Goal: Task Accomplishment & Management: Manage account settings

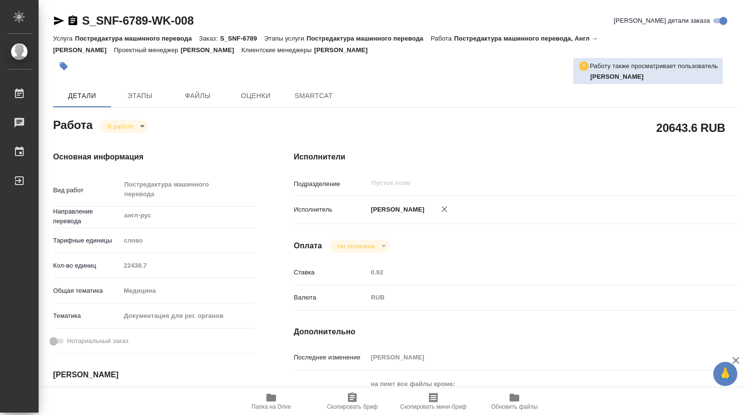
type textarea "x"
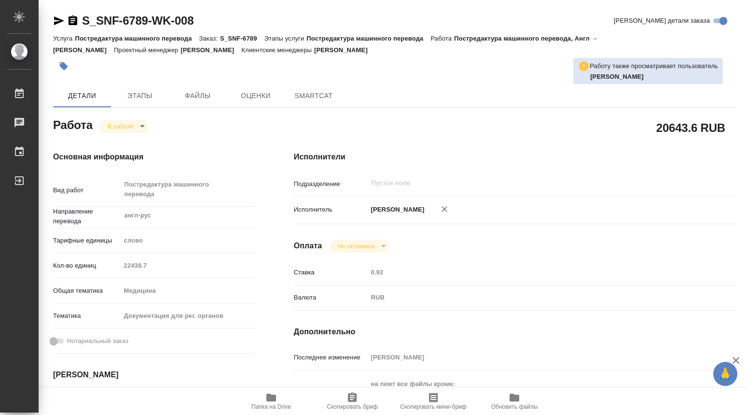
type textarea "x"
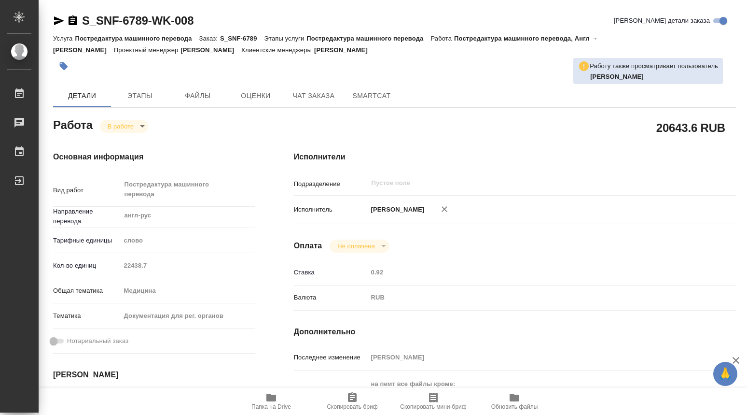
type textarea "x"
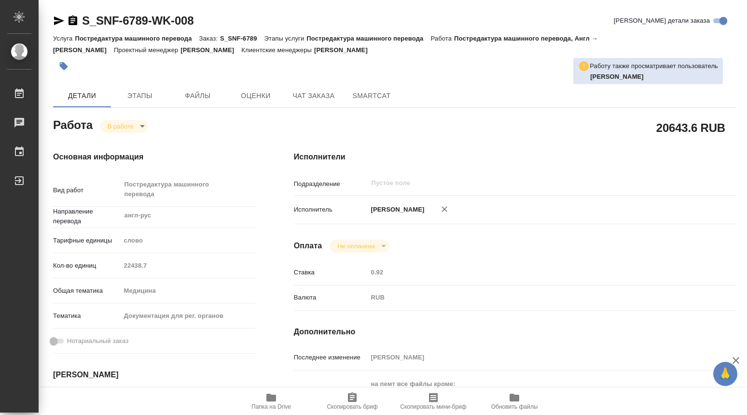
type textarea "x"
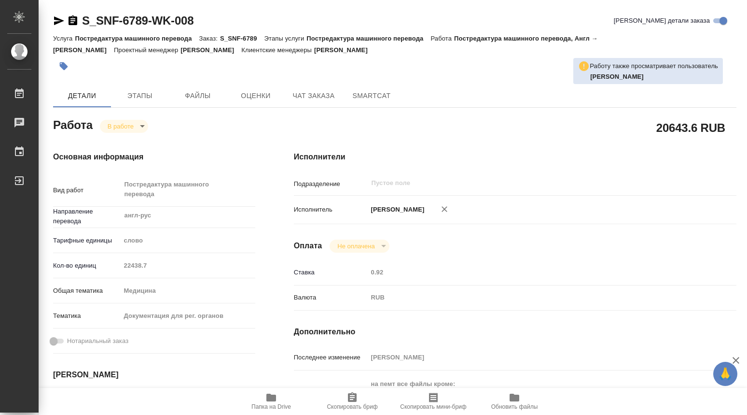
click at [268, 398] on icon "button" at bounding box center [271, 397] width 10 height 8
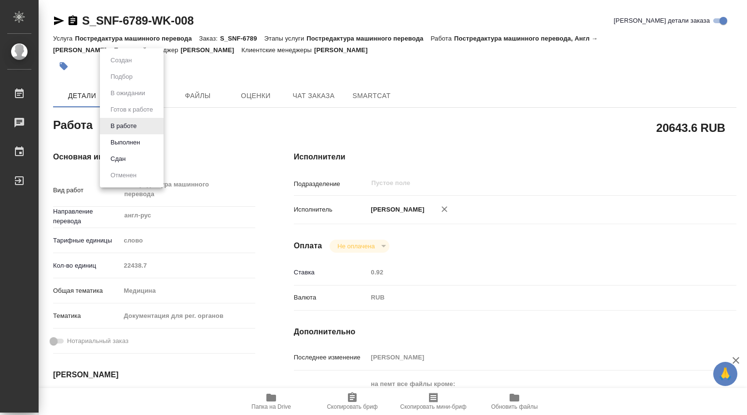
click at [143, 127] on body "🙏 .cls-1 fill:#fff; AWATERA Dmitrieva Olga Работы 0 Чаты График Выйти S_SNF-678…" at bounding box center [373, 207] width 747 height 415
click at [124, 144] on button "Выполнен" at bounding box center [125, 142] width 35 height 11
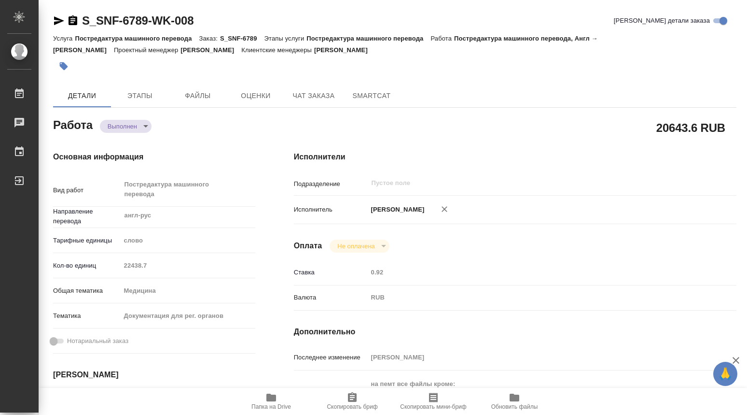
type textarea "x"
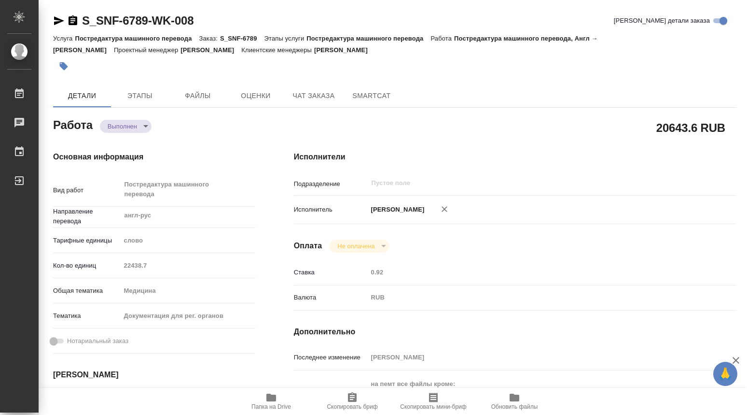
type textarea "x"
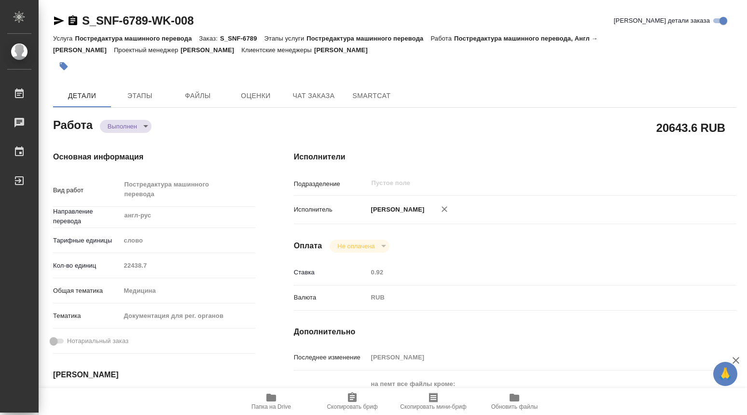
type textarea "x"
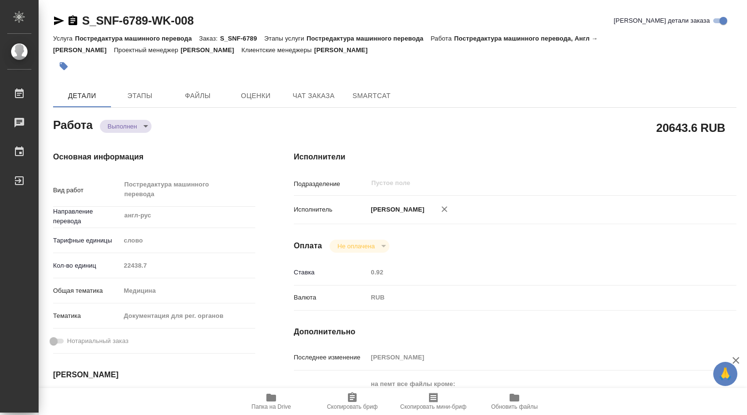
click at [268, 398] on icon "button" at bounding box center [271, 397] width 10 height 8
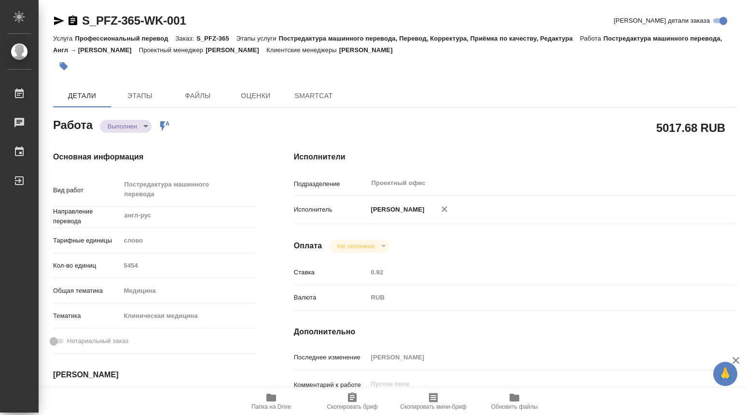
type textarea "x"
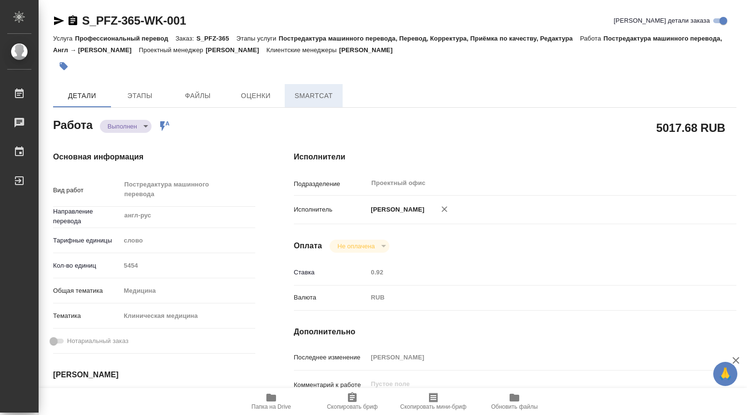
type textarea "x"
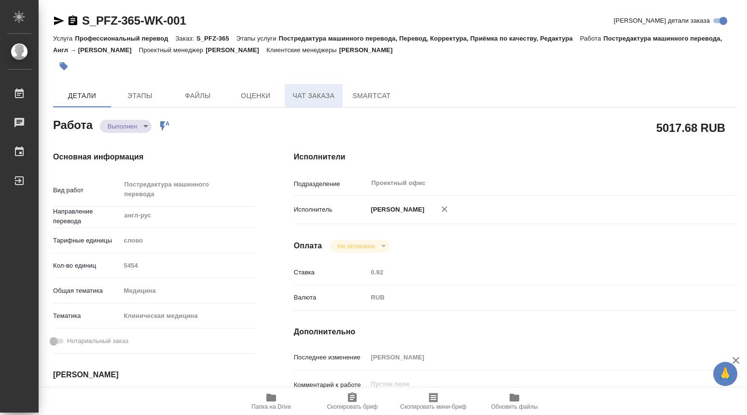
click at [308, 98] on span "Чат заказа" at bounding box center [314, 96] width 46 height 12
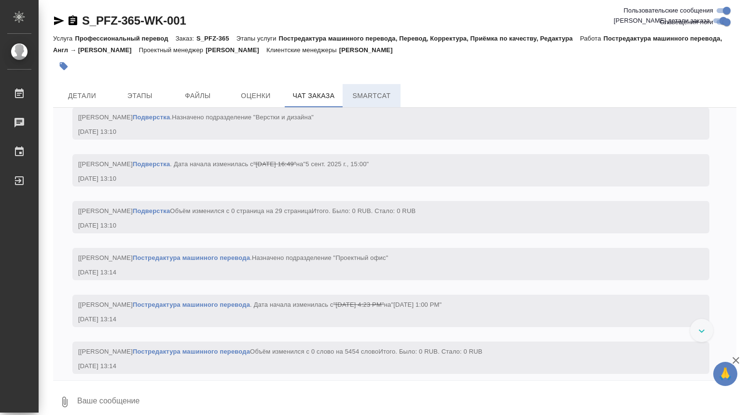
scroll to position [4287, 0]
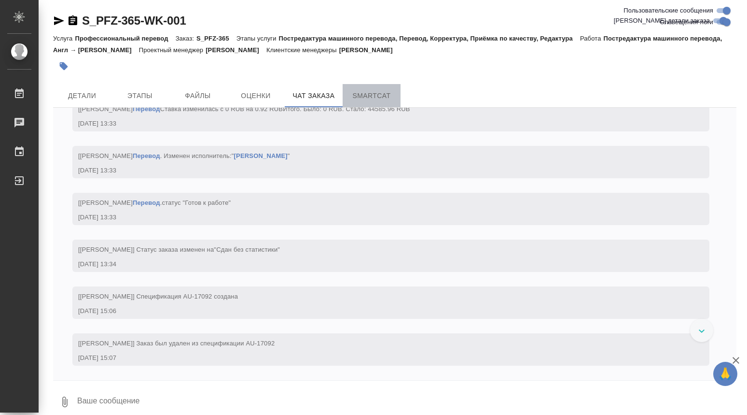
click at [376, 97] on span "SmartCat" at bounding box center [371, 96] width 46 height 12
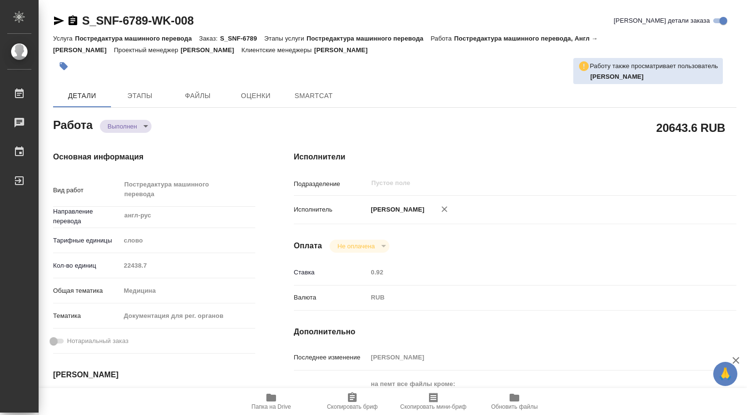
type textarea "x"
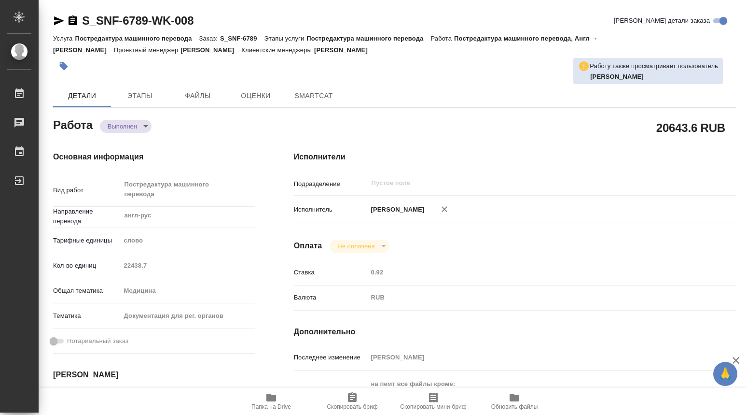
type textarea "x"
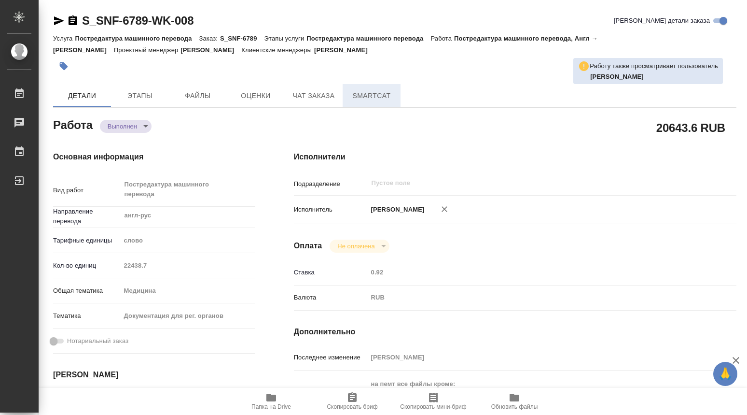
type textarea "x"
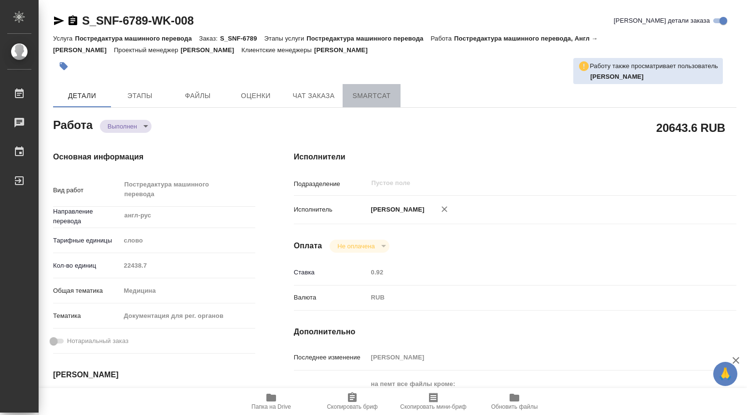
click at [365, 97] on span "SmartCat" at bounding box center [371, 96] width 46 height 12
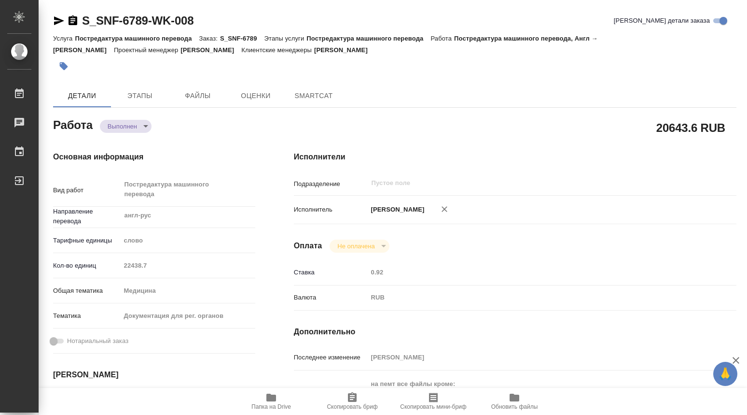
type textarea "x"
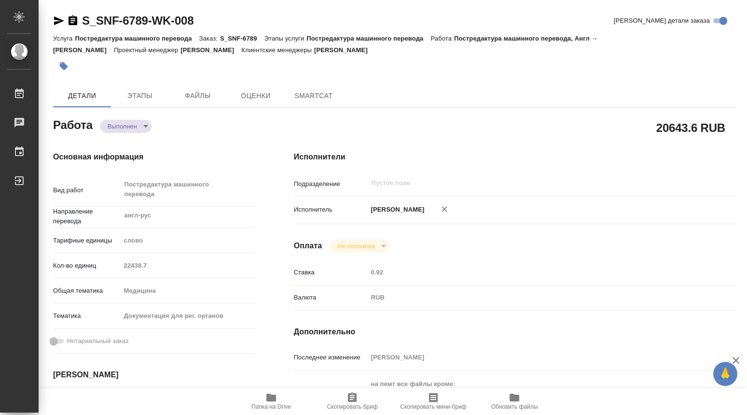
type textarea "x"
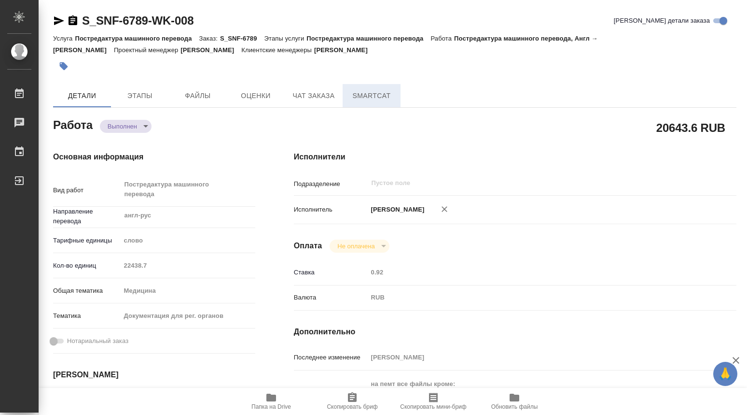
type textarea "x"
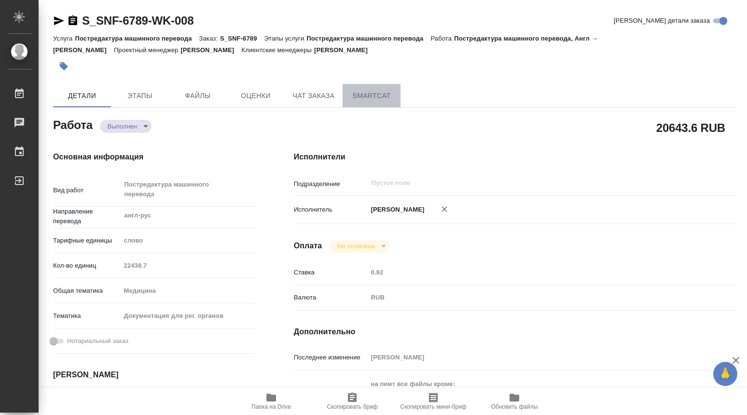
click at [383, 97] on span "SmartCat" at bounding box center [371, 96] width 46 height 12
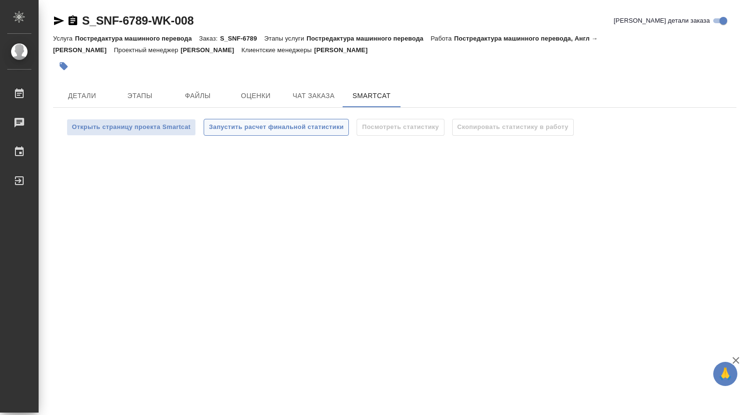
click at [259, 128] on span "Запустить расчет финальной статистики" at bounding box center [276, 127] width 135 height 11
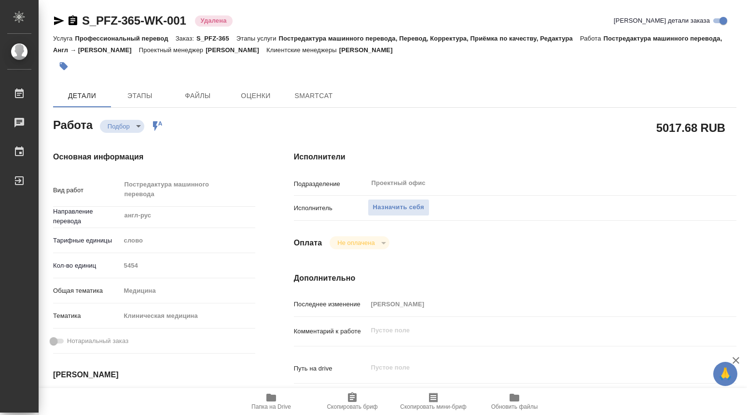
type textarea "x"
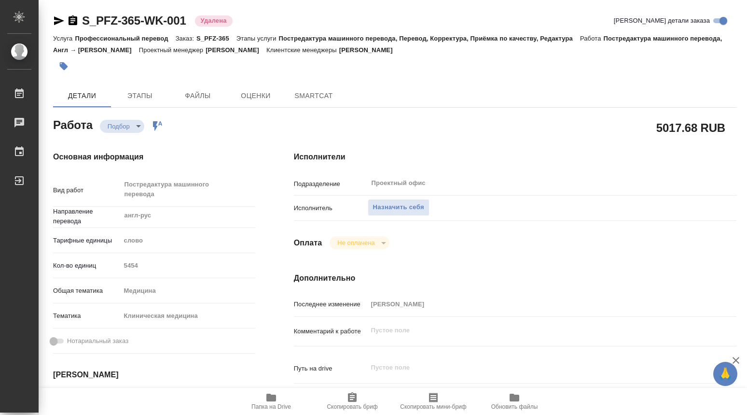
type textarea "x"
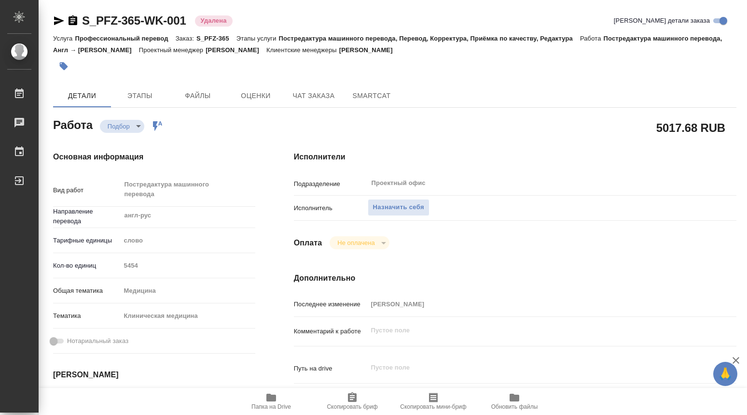
type textarea "x"
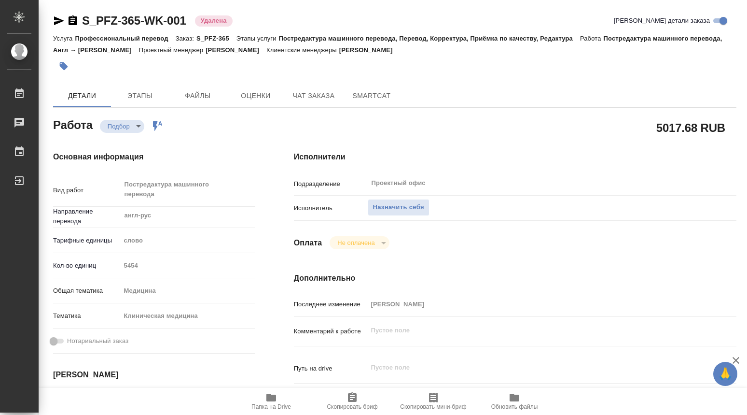
type textarea "x"
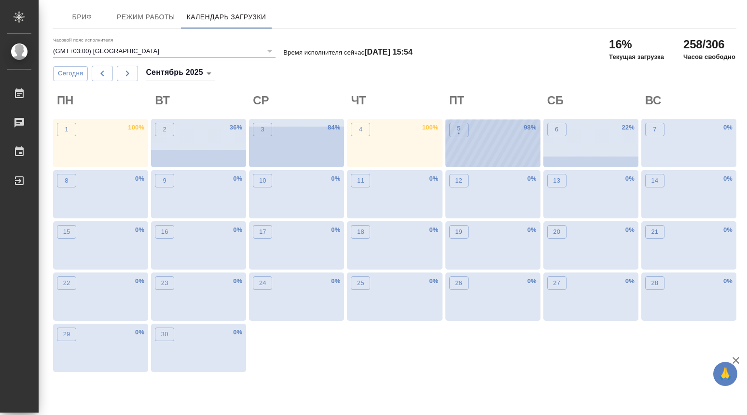
click at [483, 140] on div "5 • 98 %" at bounding box center [493, 143] width 95 height 48
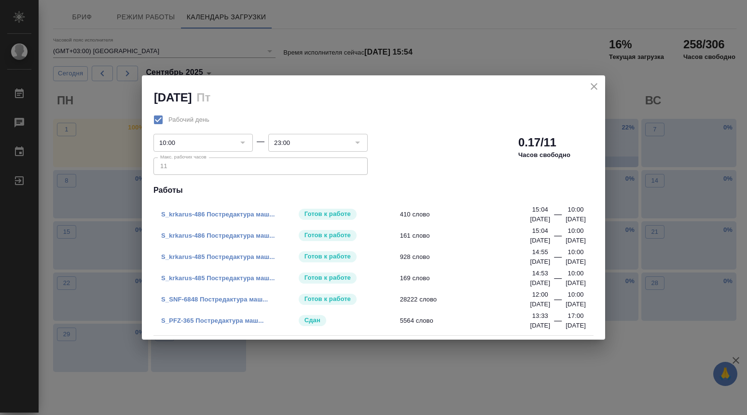
click at [213, 320] on link "S_PFZ-365 Постредактура маш..." at bounding box center [212, 320] width 103 height 7
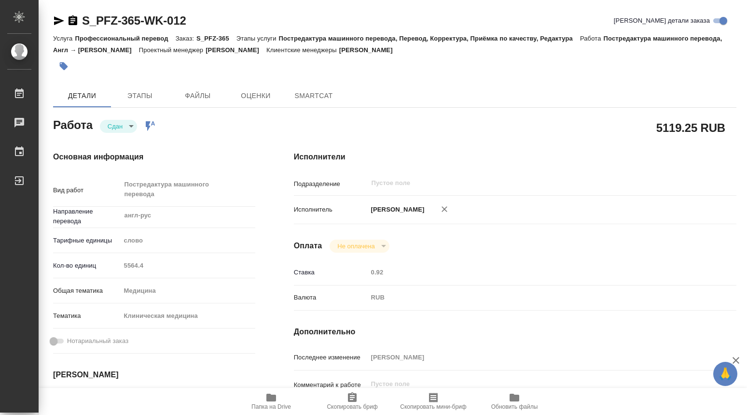
type textarea "x"
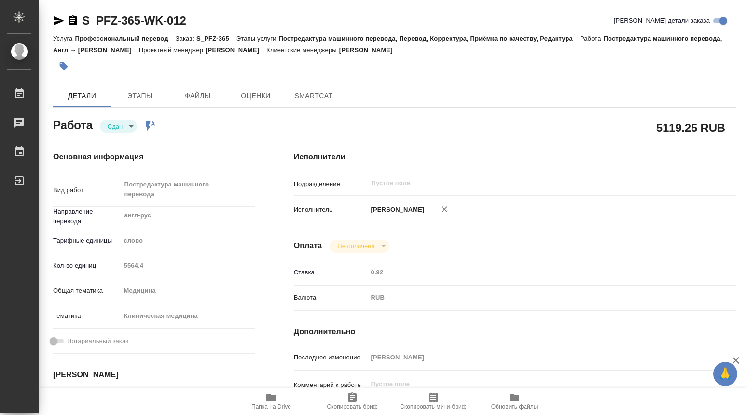
type textarea "x"
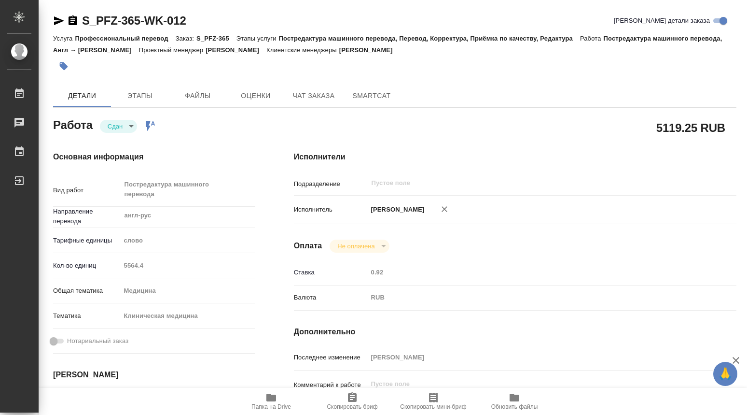
type textarea "x"
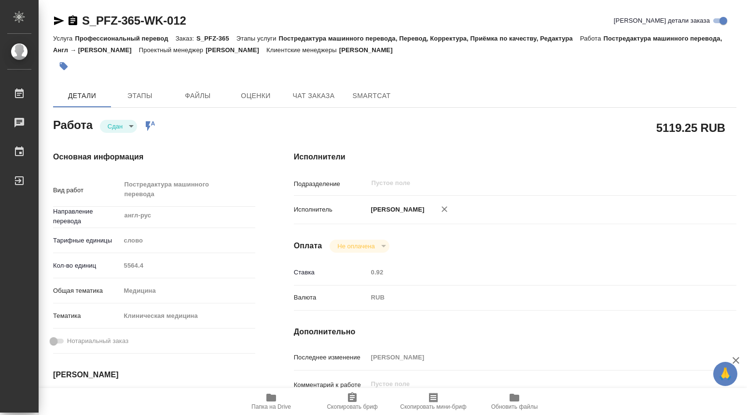
type textarea "x"
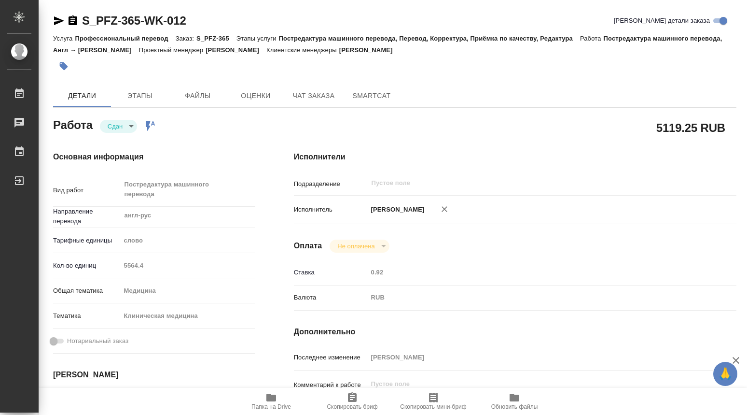
click at [118, 262] on div "Кол-во единиц 5564.4" at bounding box center [154, 265] width 202 height 17
drag, startPoint x: 195, startPoint y: 19, endPoint x: 77, endPoint y: 18, distance: 117.8
click at [77, 18] on div "S_PFZ-365-WK-012 Кратко детали заказа" at bounding box center [394, 20] width 683 height 15
copy link "S_PFZ-365-WK-012"
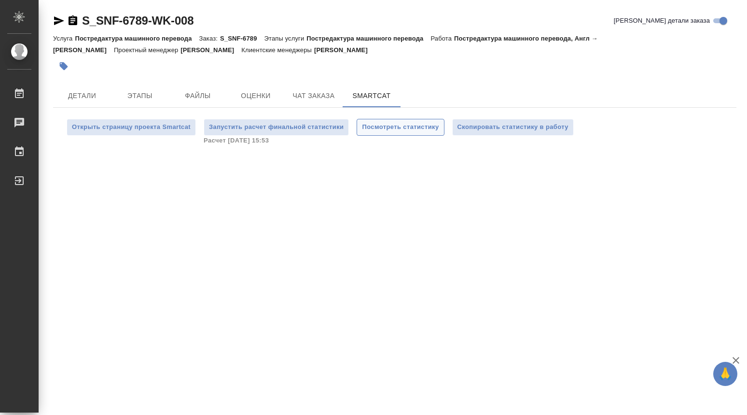
click at [391, 128] on span "Посмотреть статистику" at bounding box center [400, 127] width 77 height 11
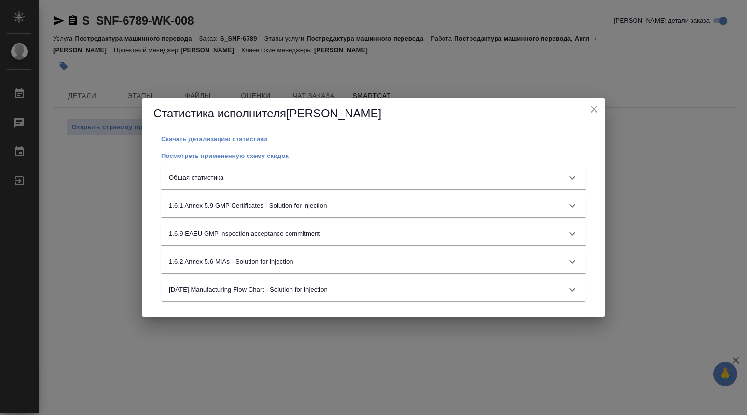
click at [573, 176] on icon at bounding box center [573, 178] width 12 height 12
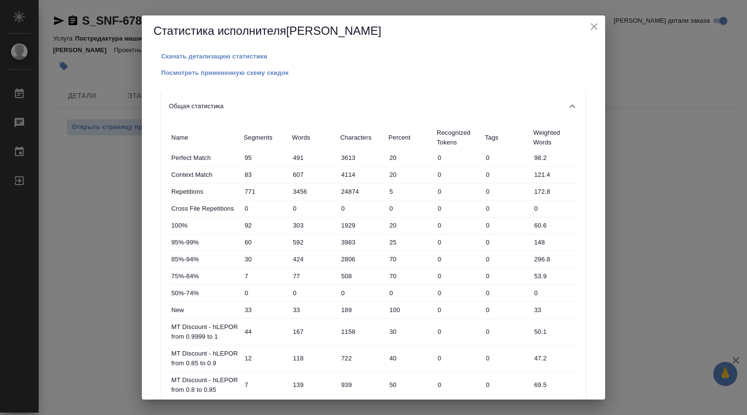
click at [689, 198] on div "Статистика исполнителя Dmitrieva Olga Скачать детализацию статистики Посмотреть…" at bounding box center [373, 207] width 747 height 415
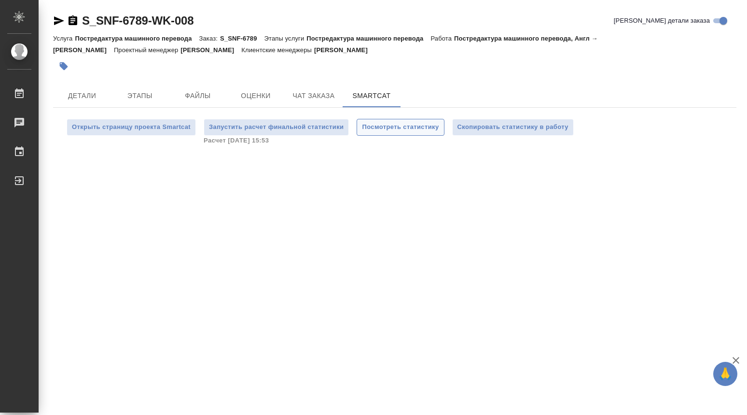
click at [376, 122] on span "Посмотреть статистику" at bounding box center [400, 127] width 77 height 11
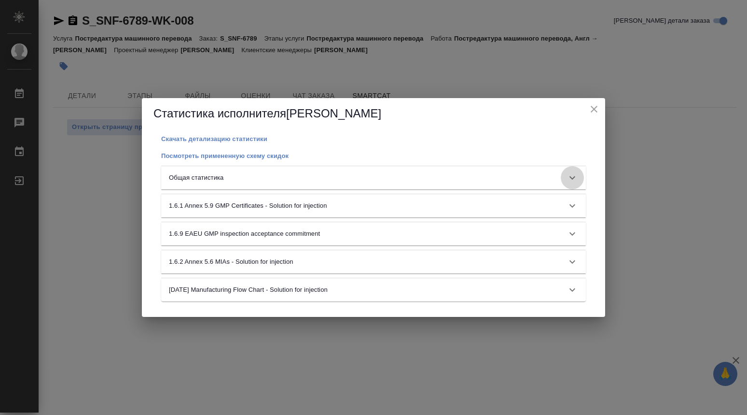
click at [571, 177] on icon at bounding box center [573, 177] width 6 height 3
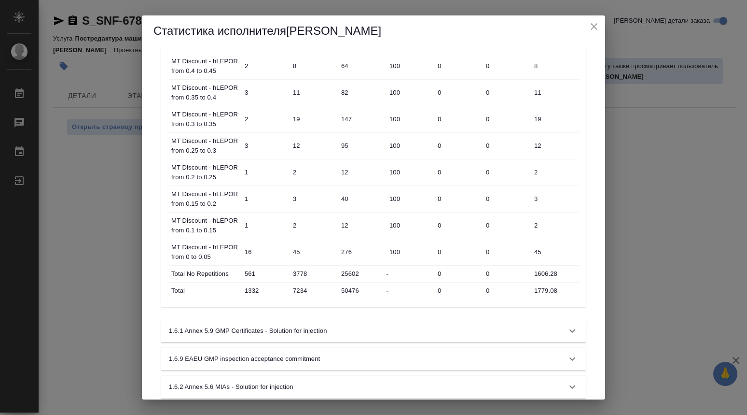
scroll to position [627, 0]
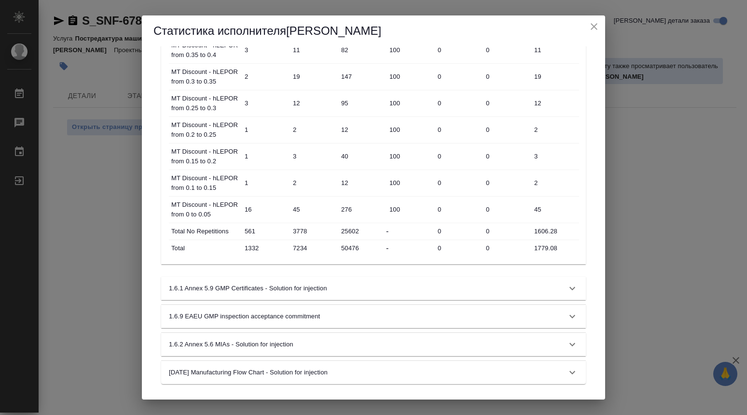
click at [668, 251] on div "Статистика исполнителя Dmitrieva Olga Скачать детализацию статистики Посмотреть…" at bounding box center [373, 207] width 747 height 415
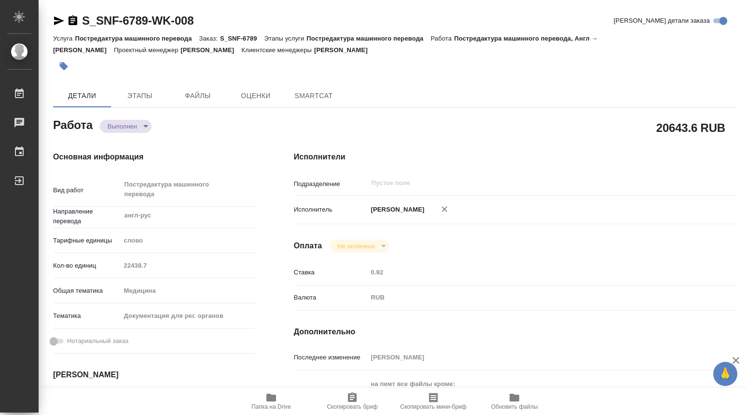
type textarea "x"
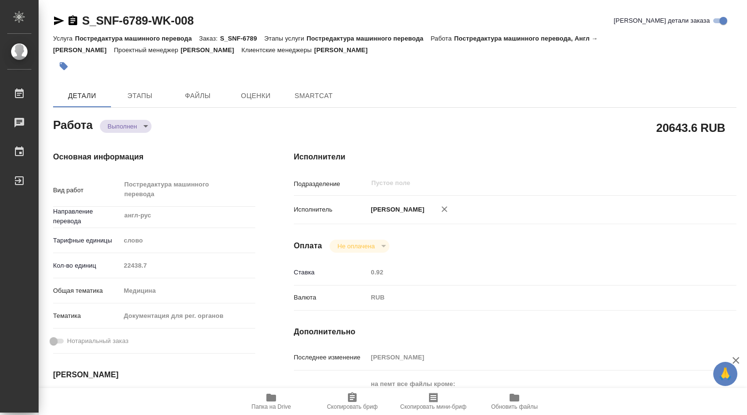
type textarea "x"
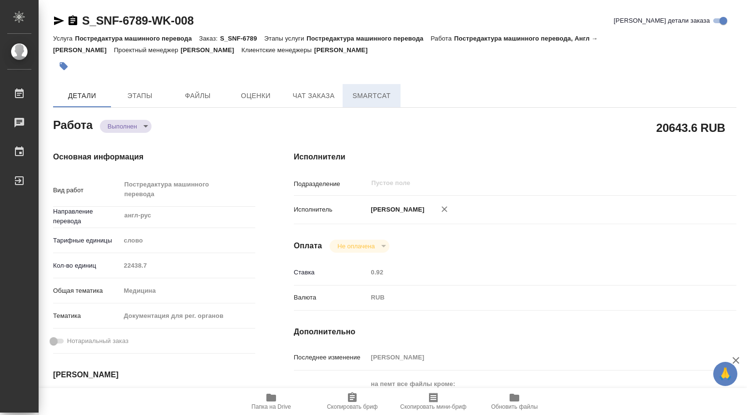
click at [386, 93] on span "SmartCat" at bounding box center [371, 96] width 46 height 12
type textarea "x"
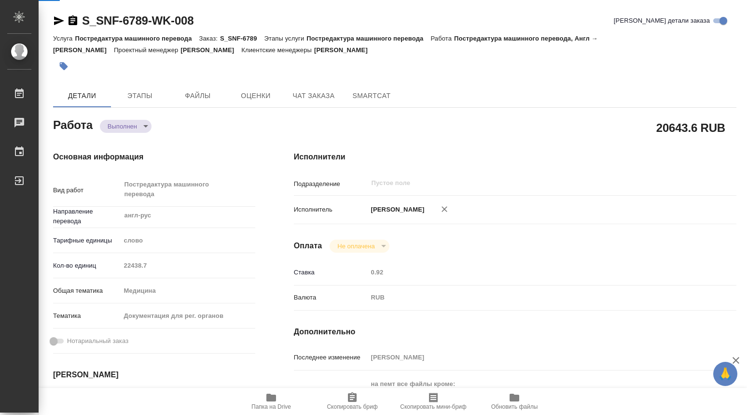
type textarea "x"
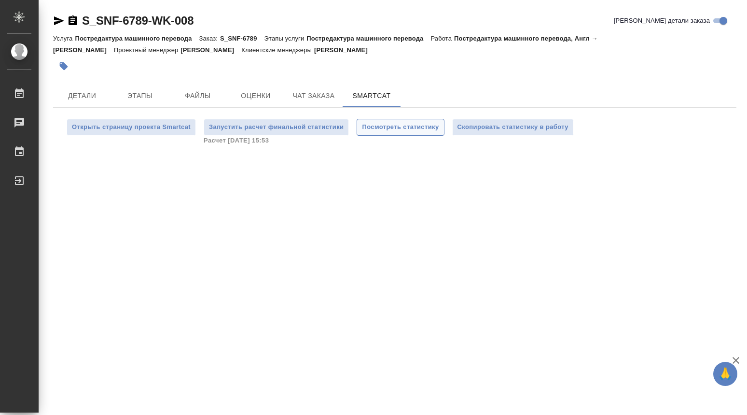
click at [400, 129] on span "Посмотреть статистику" at bounding box center [400, 127] width 77 height 11
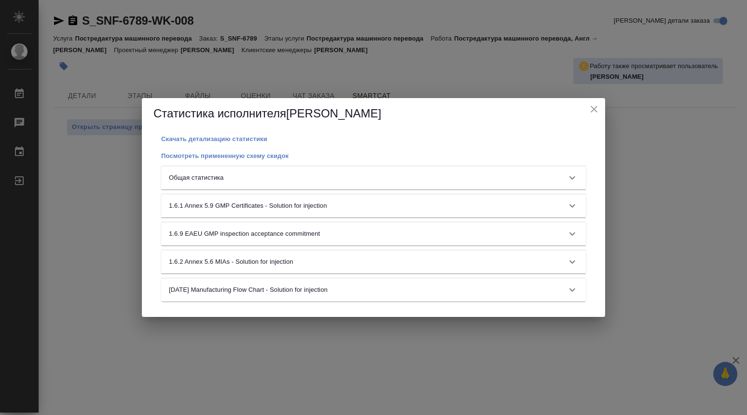
click at [595, 111] on icon "close" at bounding box center [594, 109] width 12 height 12
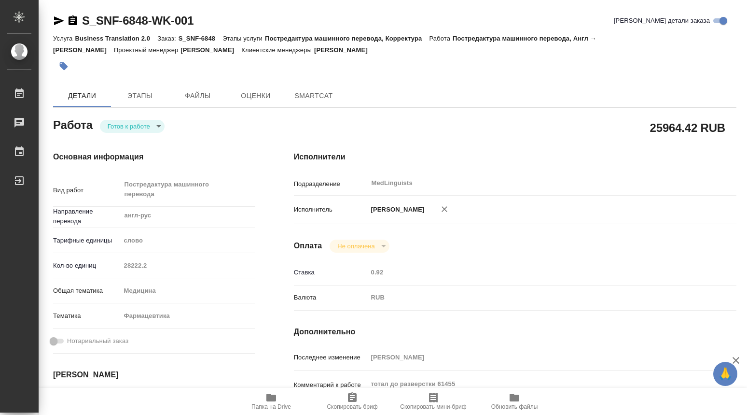
type textarea "x"
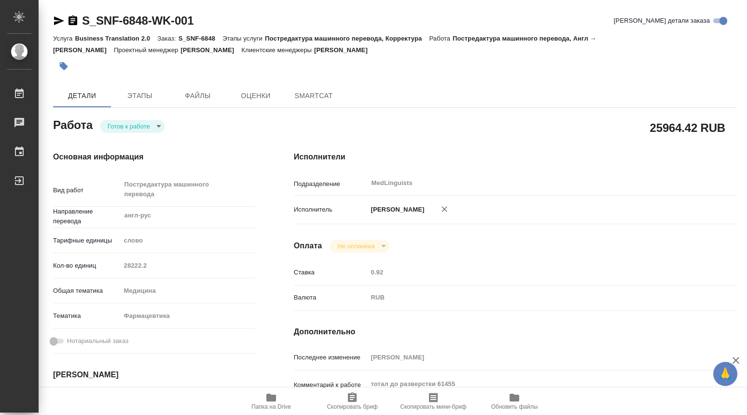
type textarea "x"
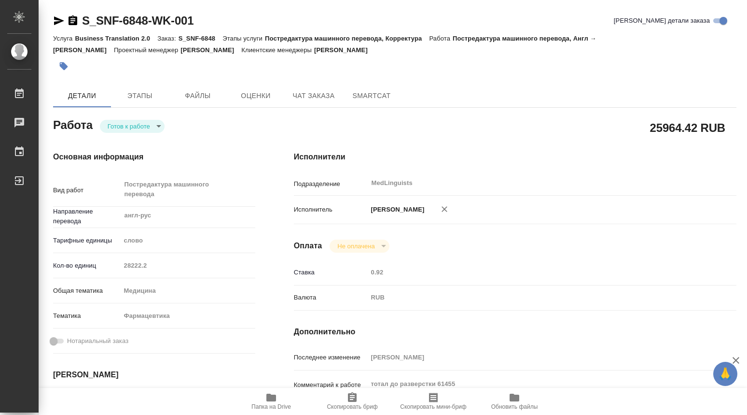
type textarea "x"
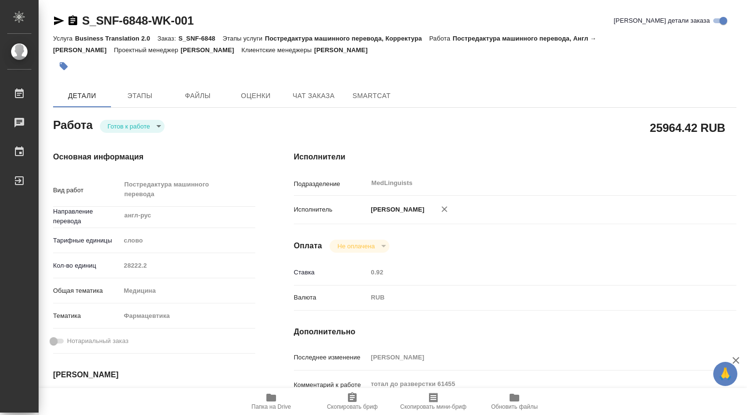
type textarea "x"
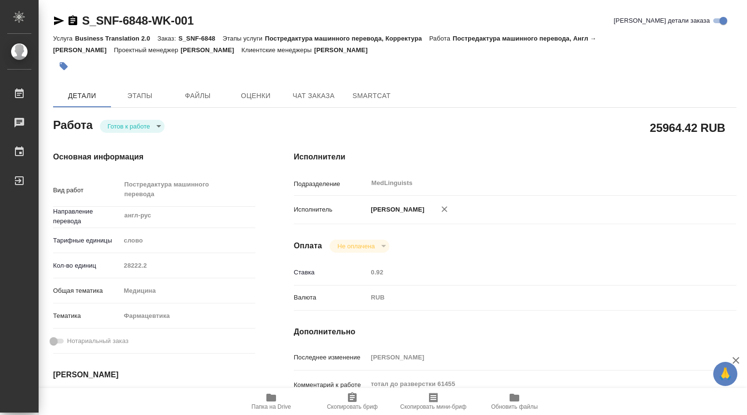
type textarea "x"
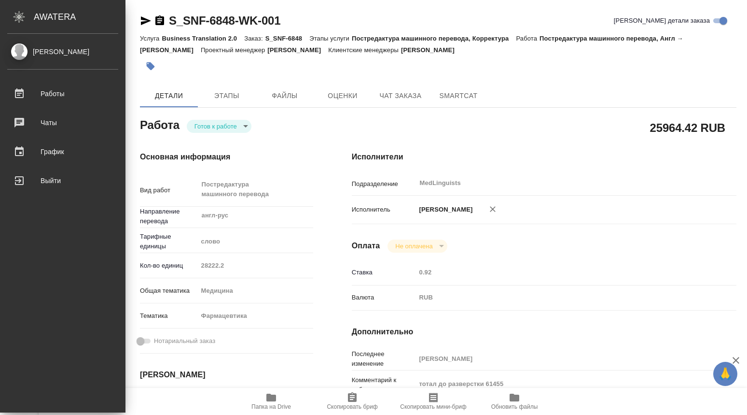
type textarea "x"
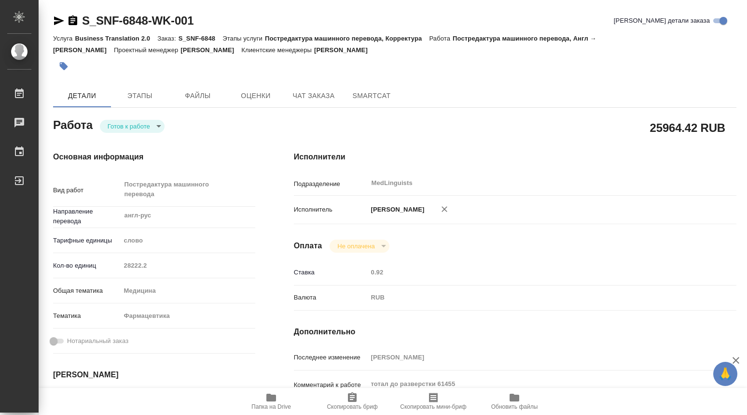
type textarea "x"
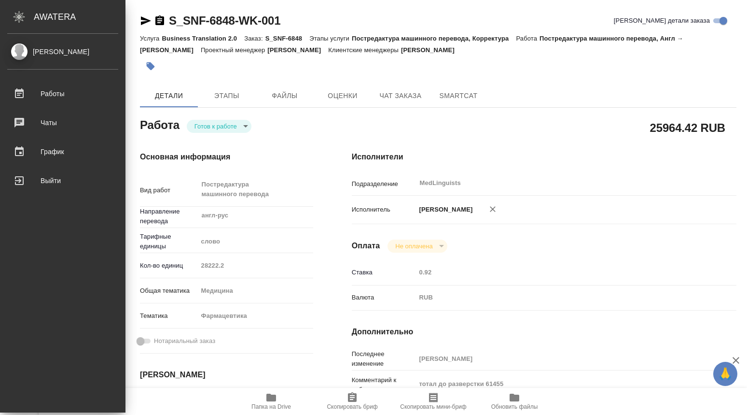
type textarea "x"
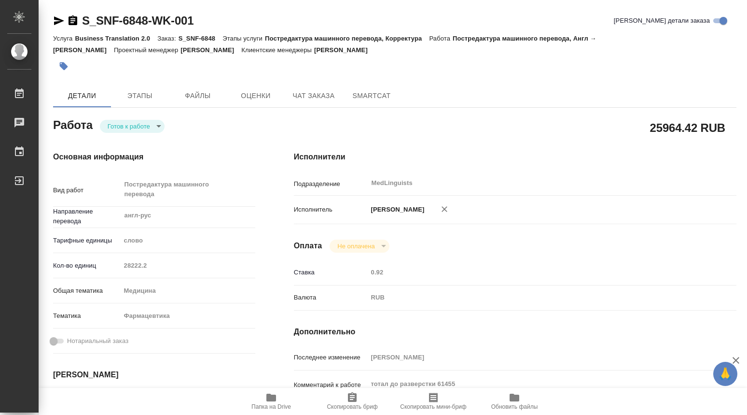
click at [159, 125] on body "🙏 .cls-1 fill:#fff; AWATERA Dmitrieva Olga Работы 0 Чаты График Выйти S_SNF-684…" at bounding box center [373, 207] width 747 height 415
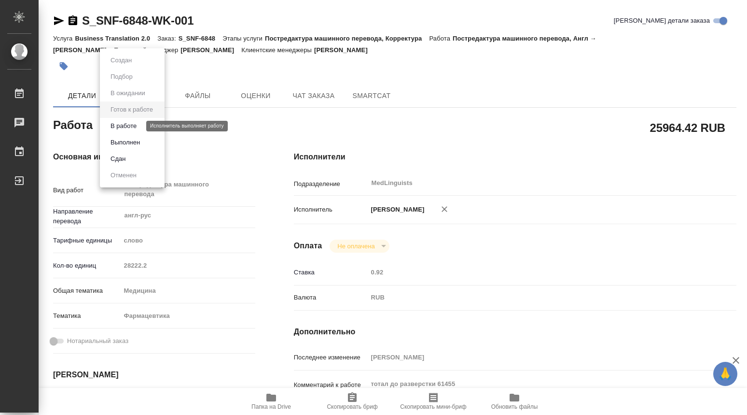
click at [132, 128] on button "В работе" at bounding box center [124, 126] width 32 height 11
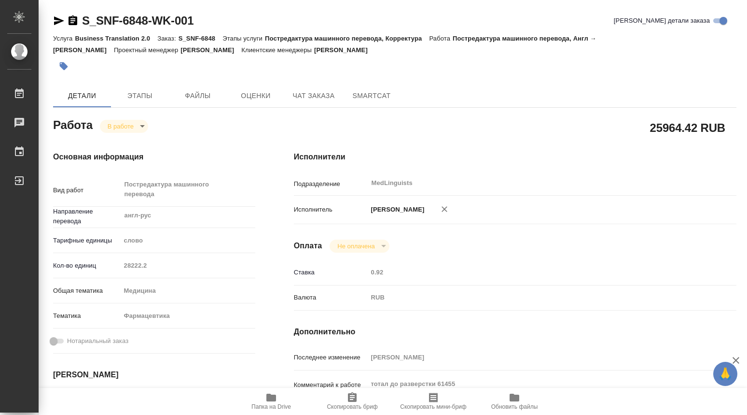
type textarea "x"
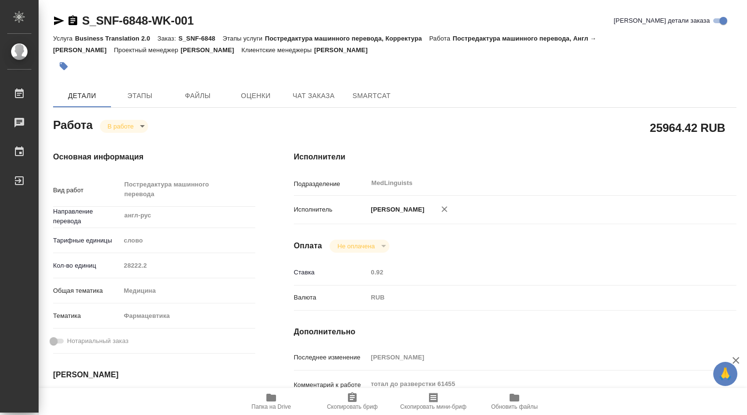
type textarea "x"
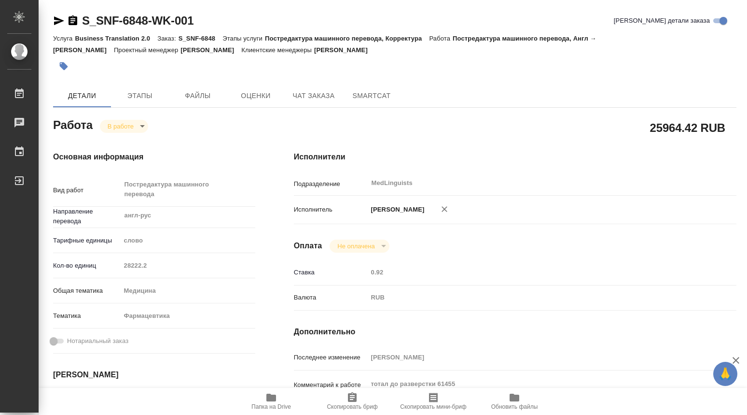
type textarea "x"
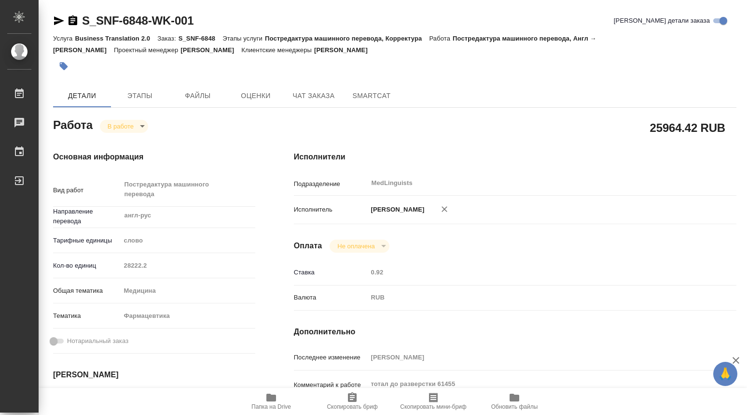
click at [271, 400] on icon "button" at bounding box center [271, 397] width 10 height 8
drag, startPoint x: 220, startPoint y: 18, endPoint x: 78, endPoint y: 16, distance: 141.4
click at [78, 16] on div "S_SNF-6848-WK-001 Кратко детали заказа" at bounding box center [394, 20] width 683 height 15
copy link "S_SNF-6848-WK-001"
click at [202, 23] on div "S_SNF-6848-WK-001 Кратко детали заказа" at bounding box center [394, 20] width 683 height 15
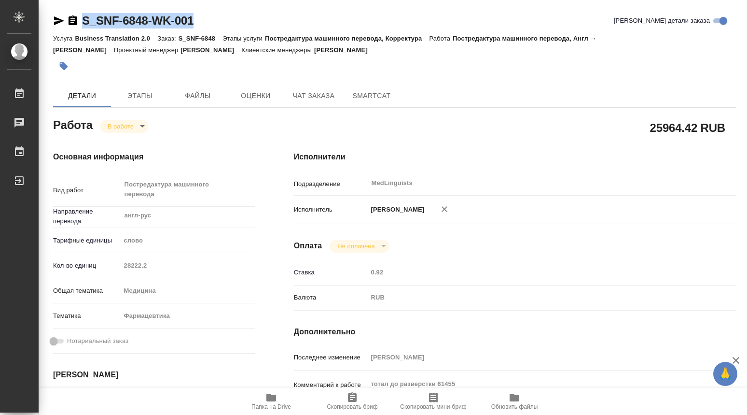
drag, startPoint x: 205, startPoint y: 23, endPoint x: 85, endPoint y: 20, distance: 120.2
click at [85, 20] on div "S_SNF-6848-WK-001 Кратко детали заказа" at bounding box center [394, 20] width 683 height 15
copy link "S_SNF-6848-WK-001"
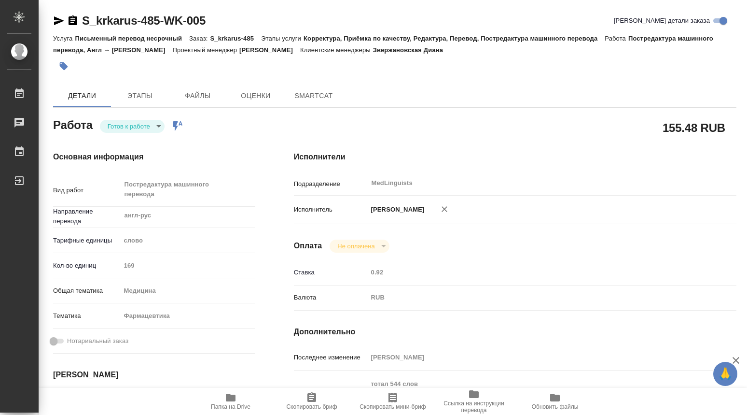
type textarea "x"
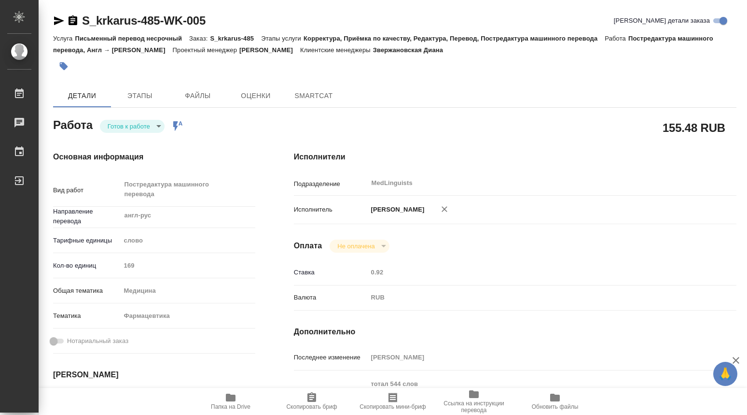
type textarea "x"
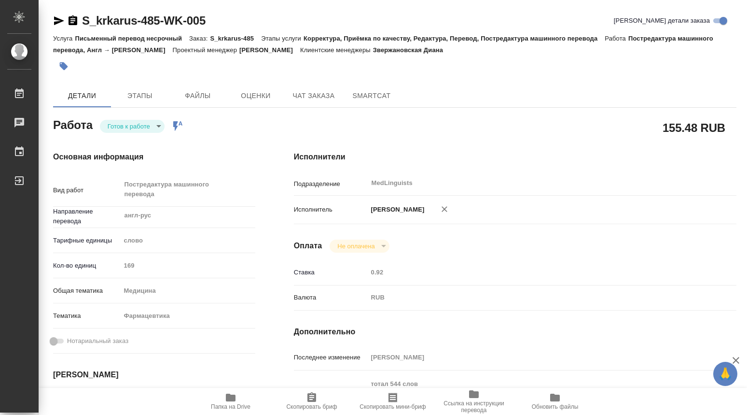
type textarea "x"
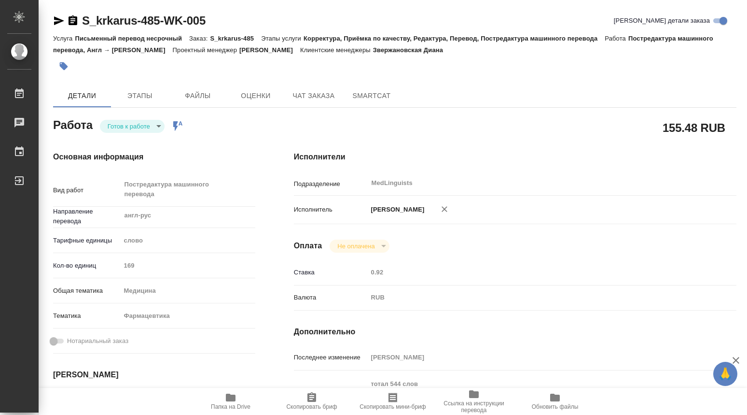
type textarea "x"
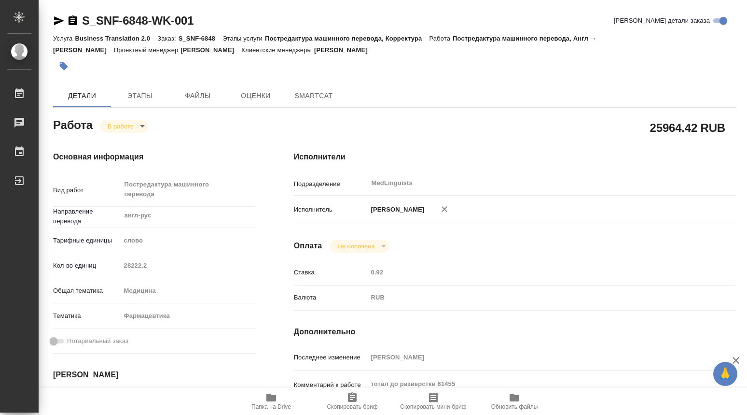
type textarea "x"
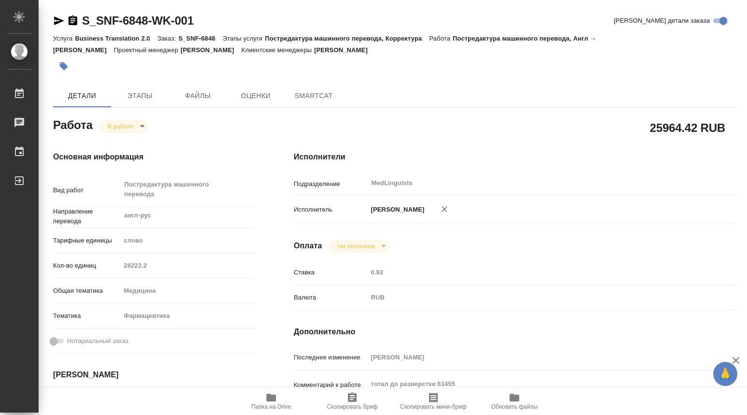
type textarea "x"
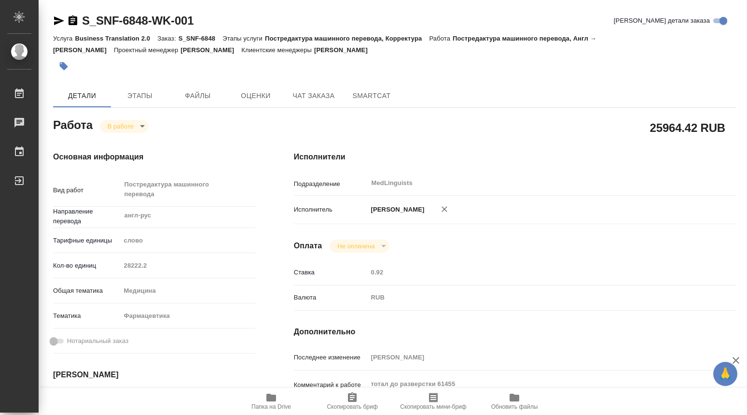
type textarea "x"
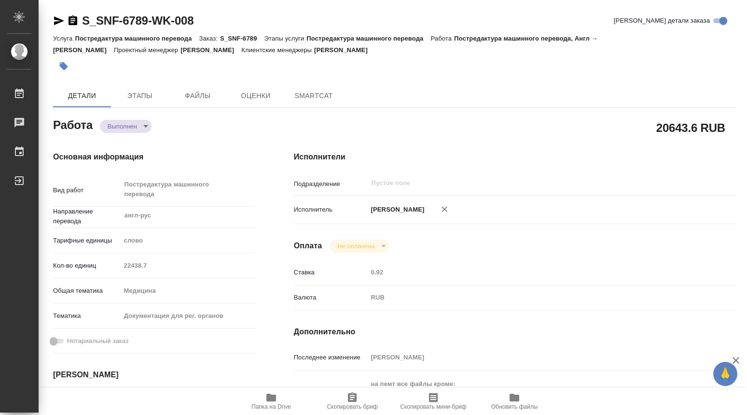
type textarea "x"
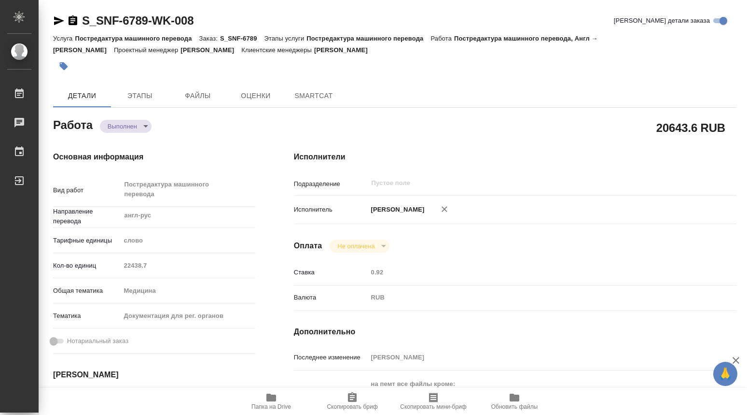
type textarea "x"
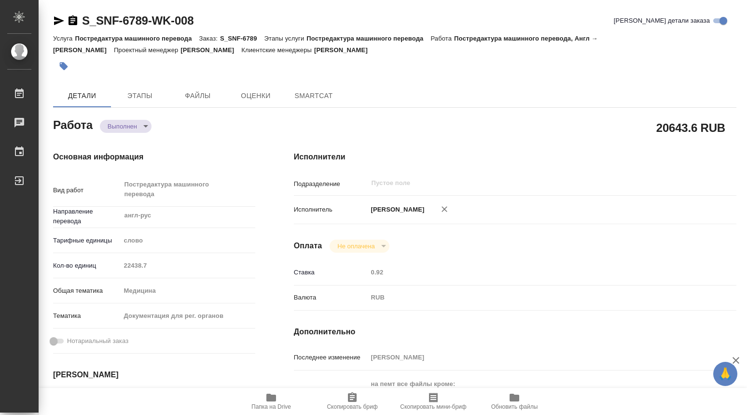
type textarea "x"
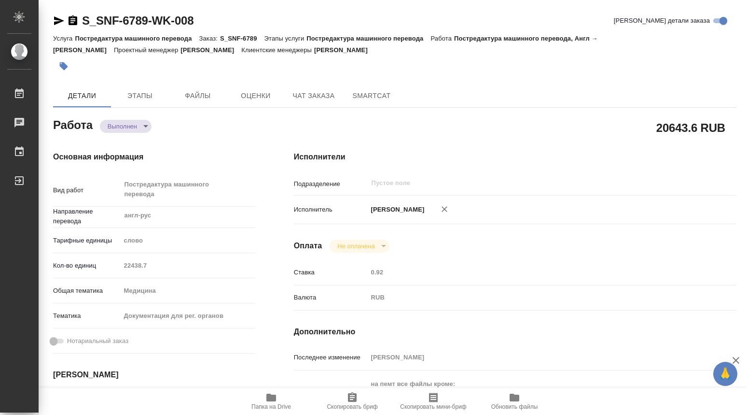
type textarea "x"
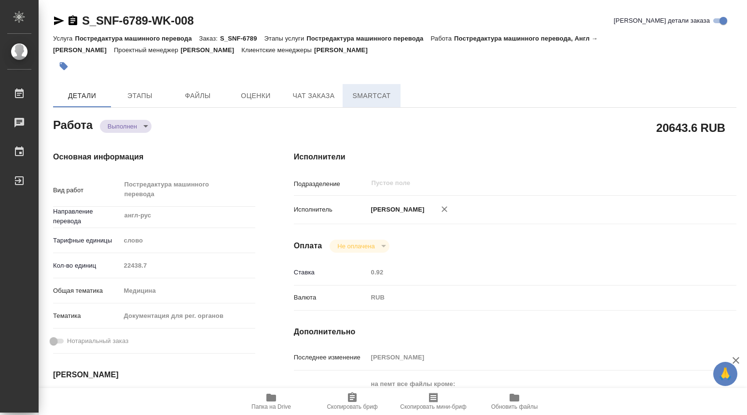
type textarea "x"
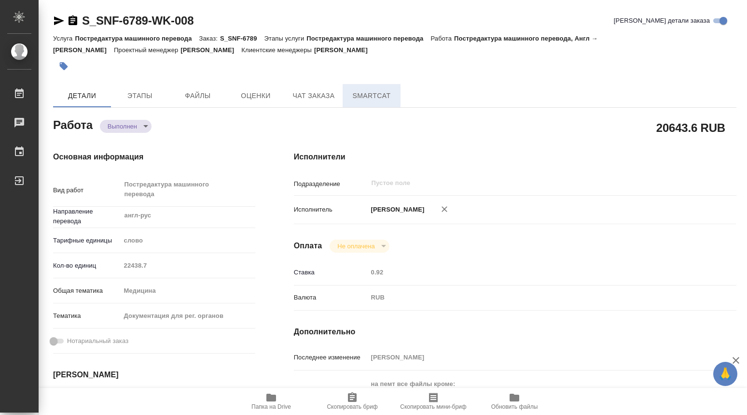
click at [376, 99] on span "SmartCat" at bounding box center [371, 96] width 46 height 12
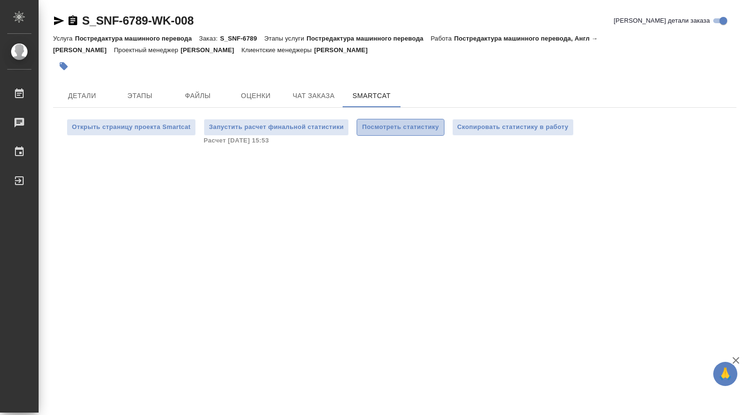
click at [388, 128] on span "Посмотреть статистику" at bounding box center [400, 127] width 77 height 11
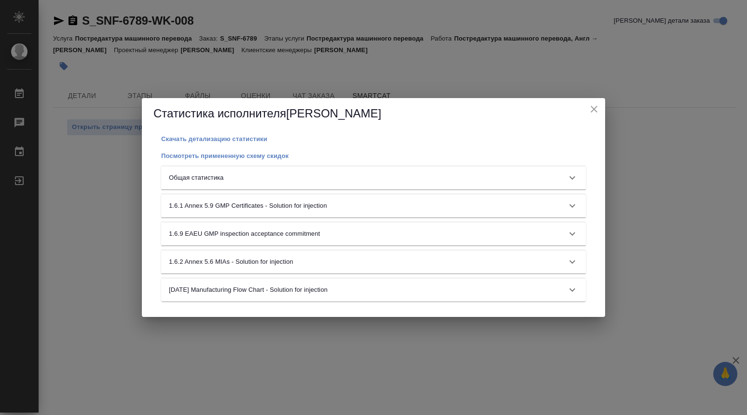
click at [592, 110] on icon "close" at bounding box center [594, 109] width 12 height 12
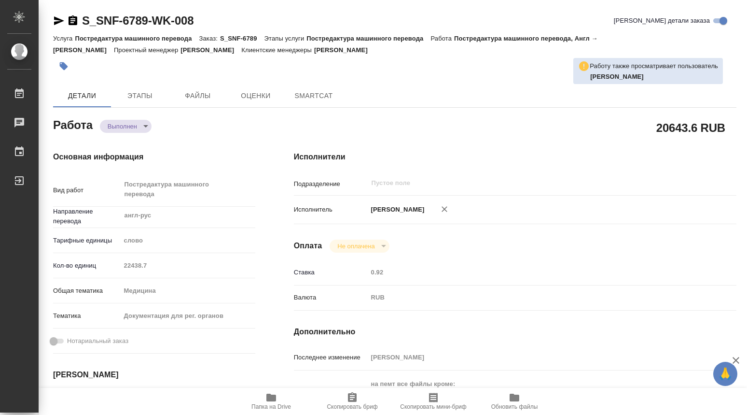
type textarea "x"
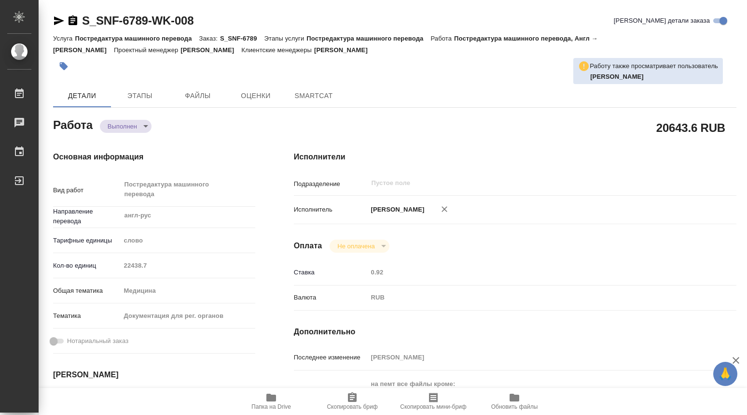
type textarea "x"
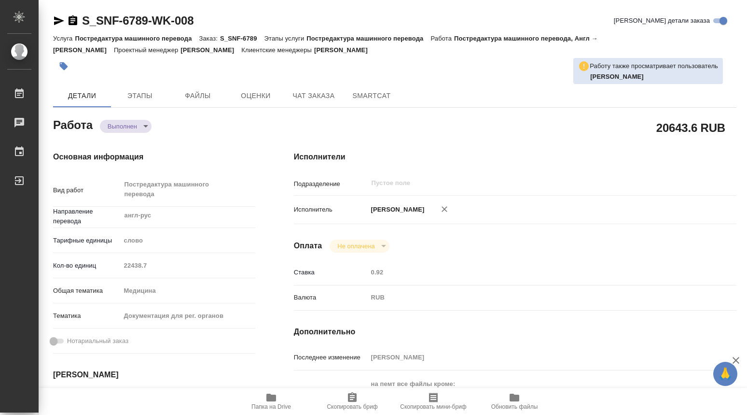
type textarea "x"
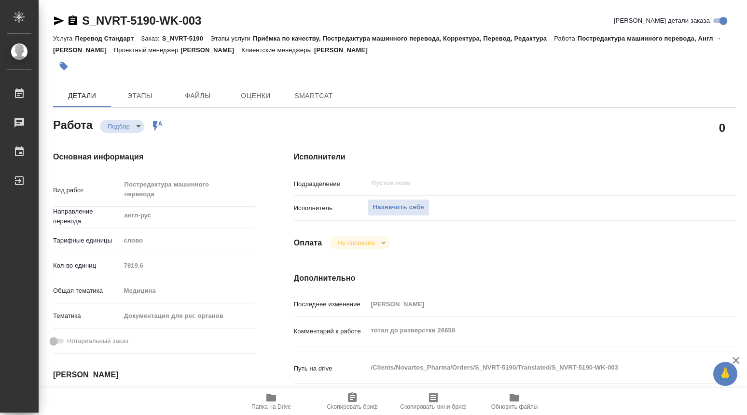
type textarea "x"
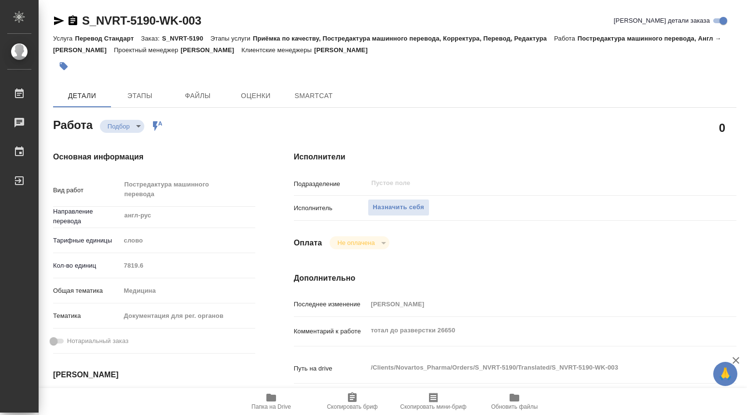
type textarea "x"
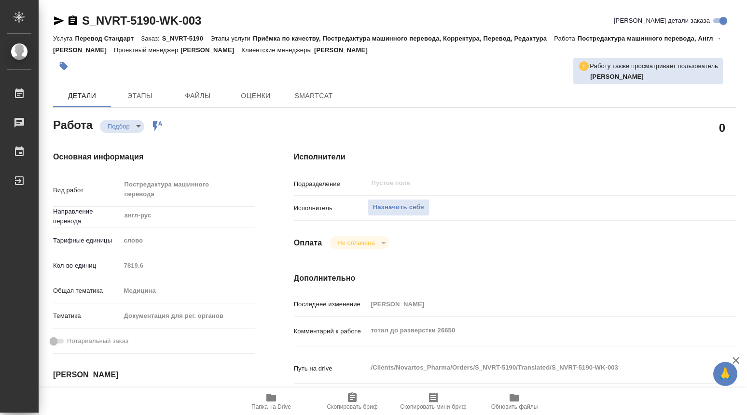
type textarea "x"
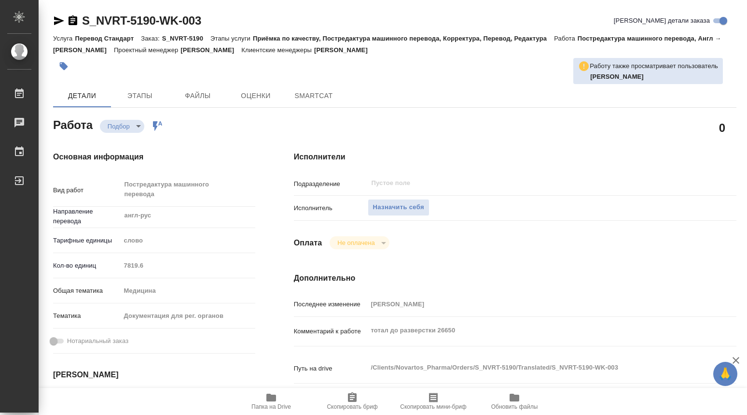
type textarea "x"
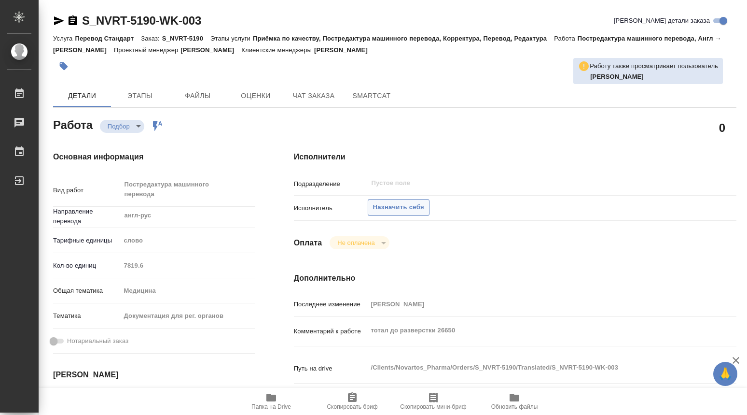
type textarea "x"
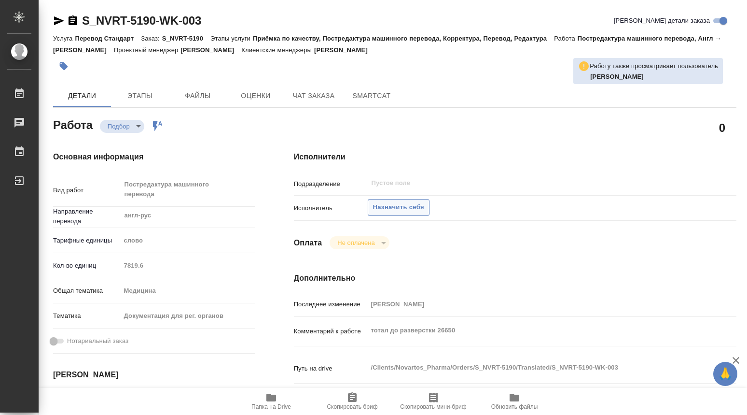
click at [389, 206] on span "Назначить себя" at bounding box center [398, 207] width 51 height 11
type textarea "x"
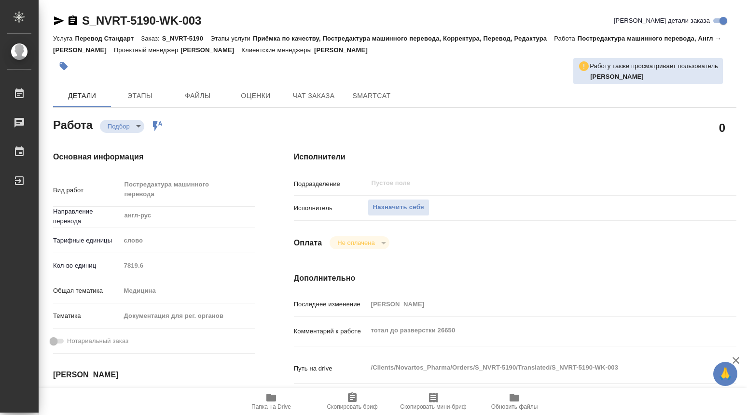
type textarea "x"
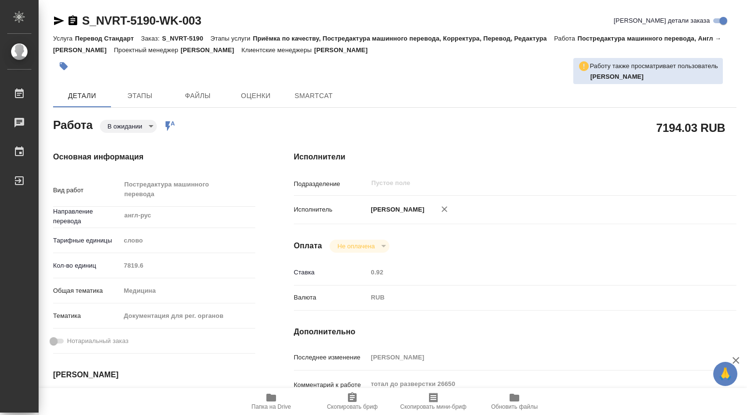
type textarea "x"
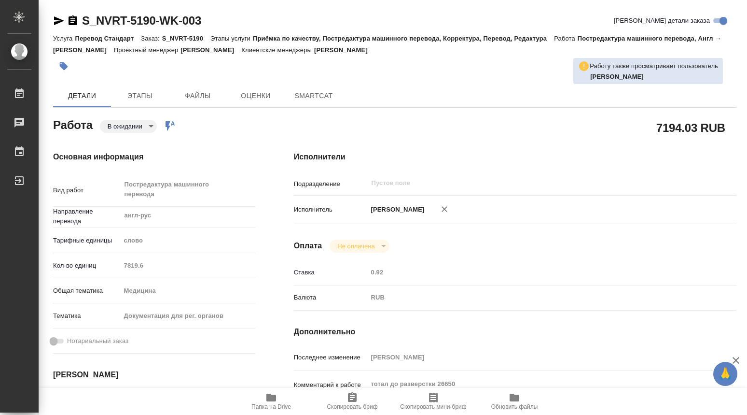
type textarea "x"
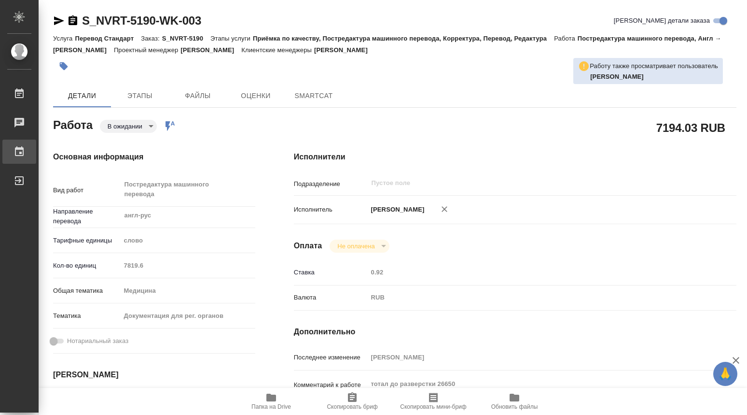
type textarea "x"
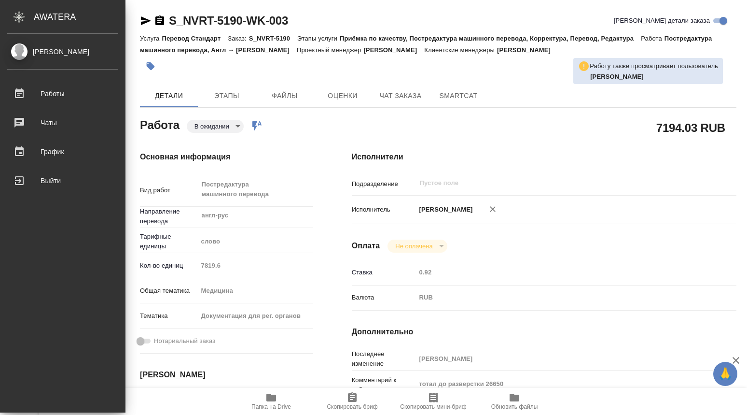
type textarea "x"
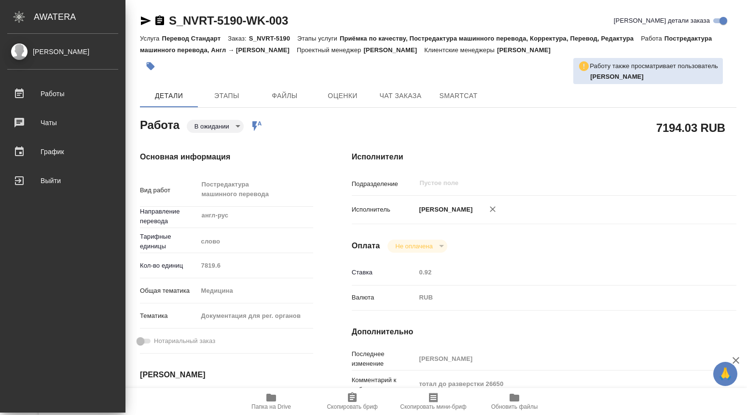
type textarea "x"
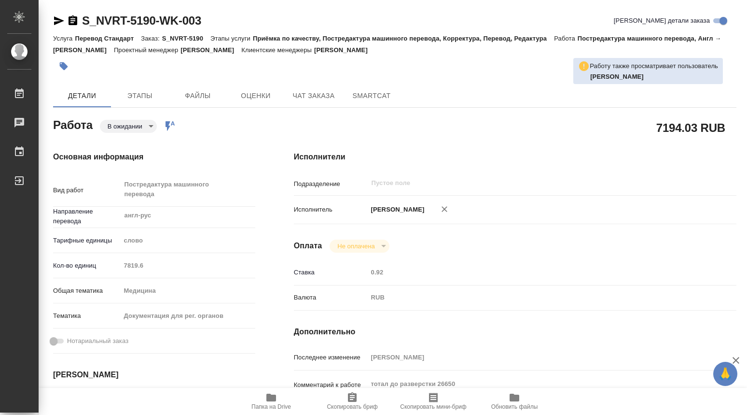
type textarea "x"
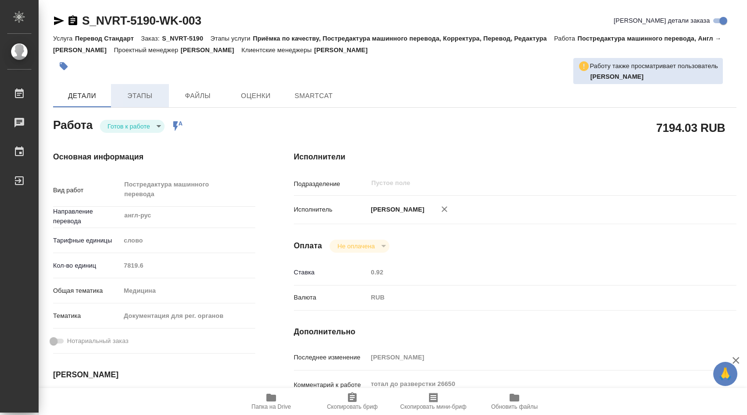
type textarea "x"
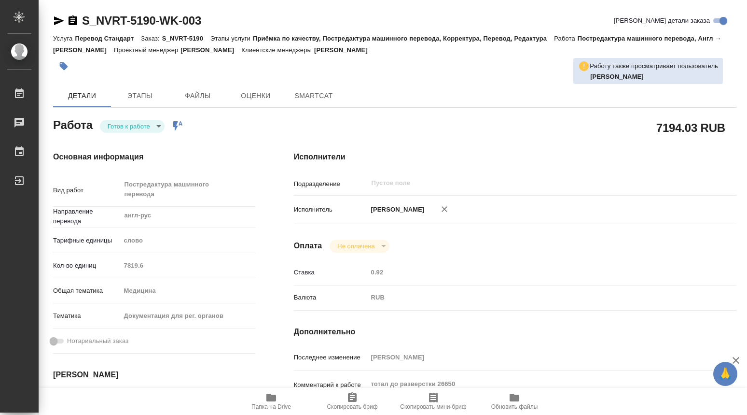
type textarea "x"
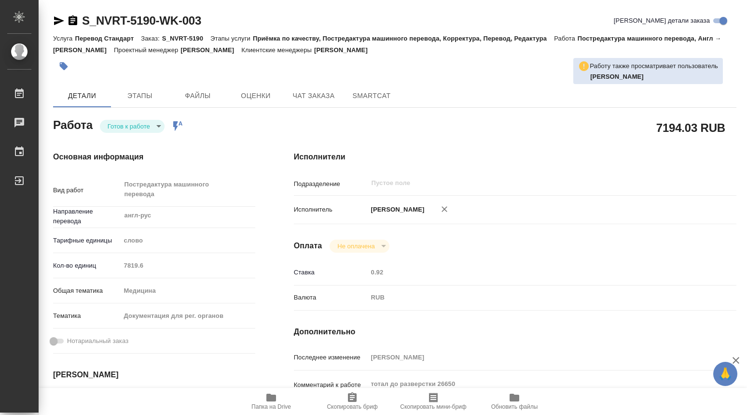
type textarea "x"
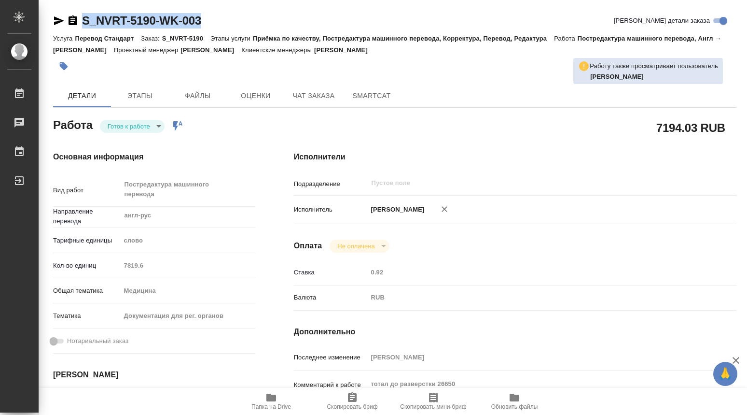
type textarea "x"
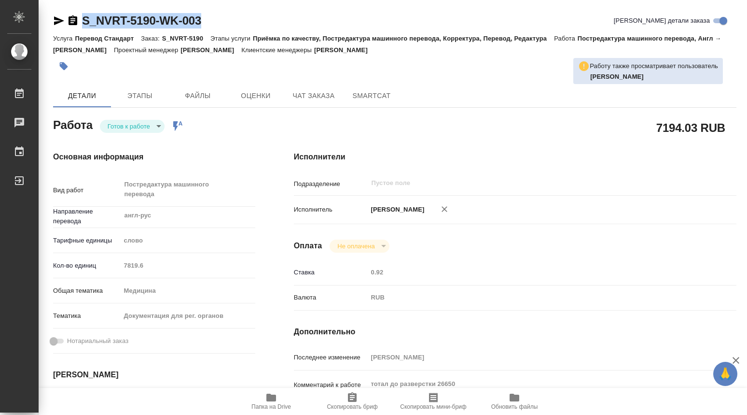
drag, startPoint x: 208, startPoint y: 21, endPoint x: 84, endPoint y: 18, distance: 123.6
click at [84, 18] on div "S_NVRT-5190-WK-003 Кратко детали заказа" at bounding box center [394, 20] width 683 height 15
copy link "S_NVRT-5190-WK-003"
type textarea "x"
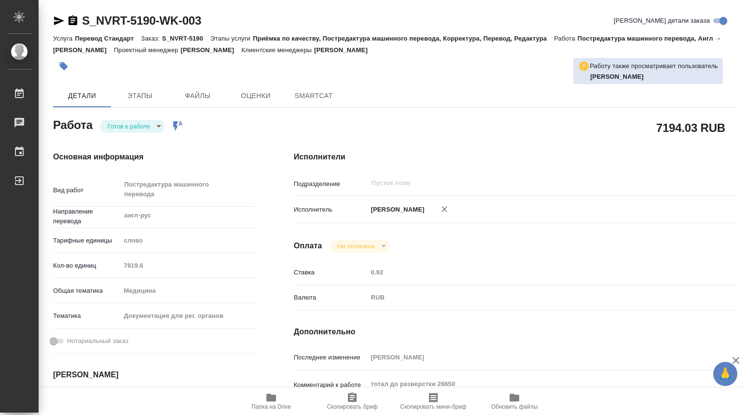
type textarea "x"
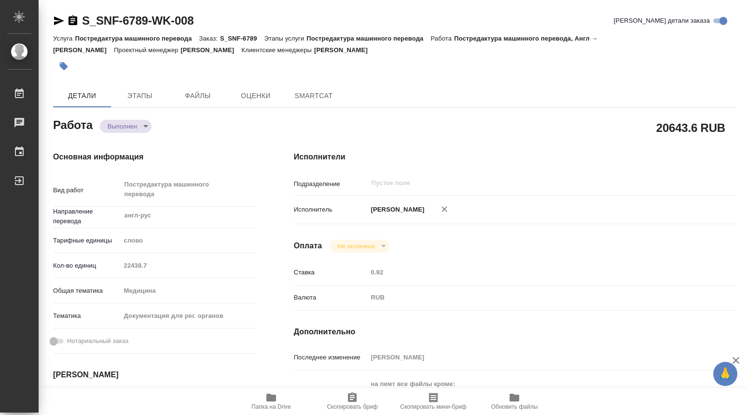
type textarea "x"
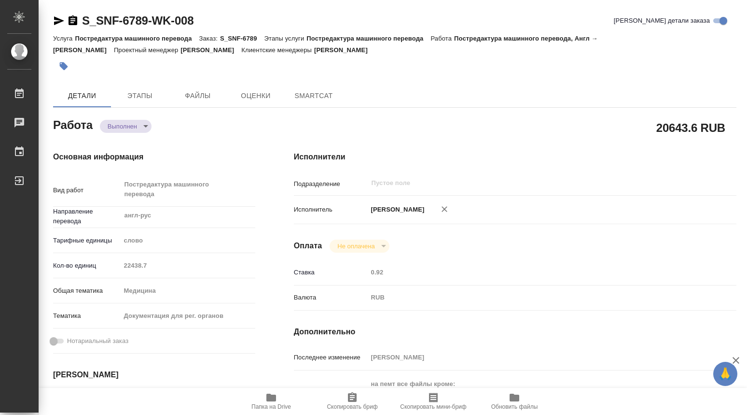
type textarea "x"
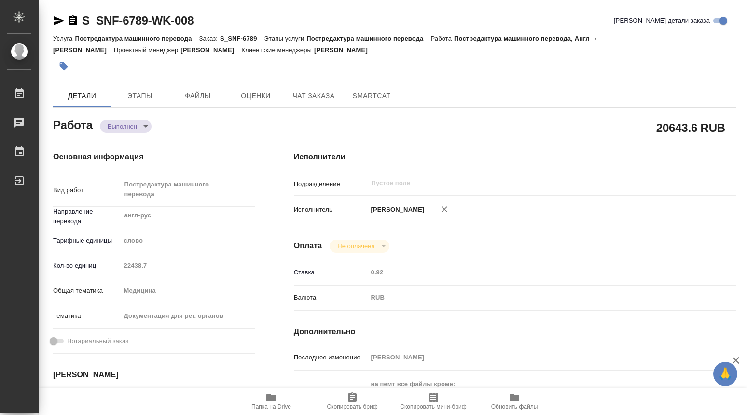
type textarea "x"
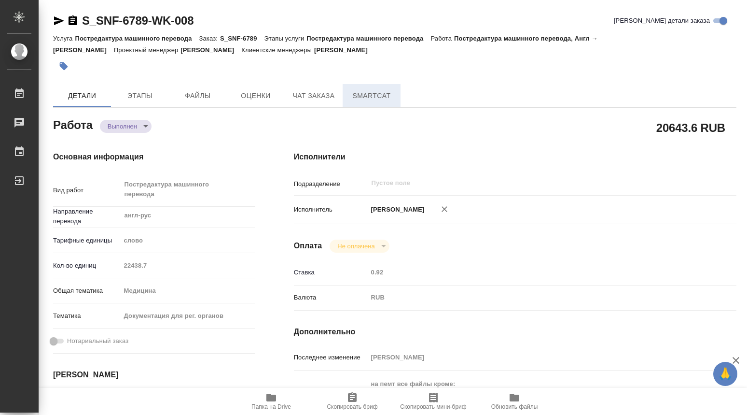
type textarea "x"
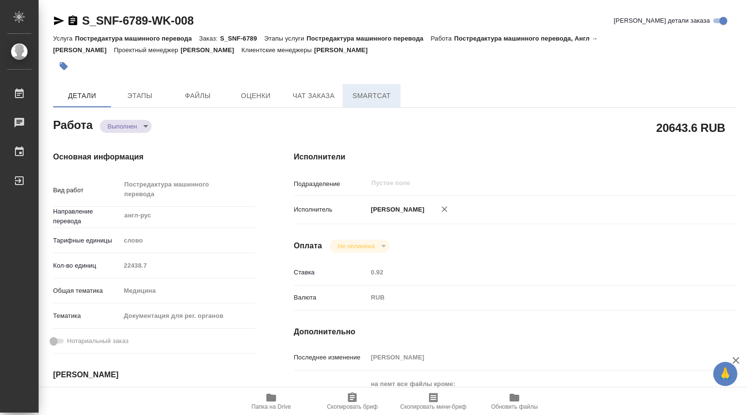
click at [371, 103] on button "SmartCat" at bounding box center [372, 95] width 58 height 23
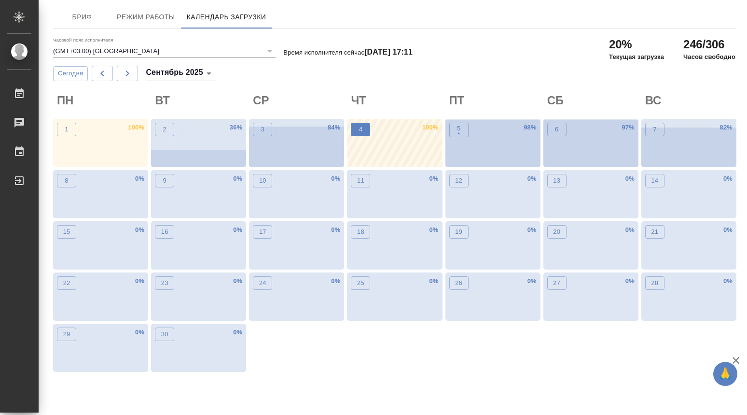
click at [362, 127] on p "4" at bounding box center [360, 130] width 3 height 10
click at [460, 132] on p "•" at bounding box center [458, 134] width 3 height 10
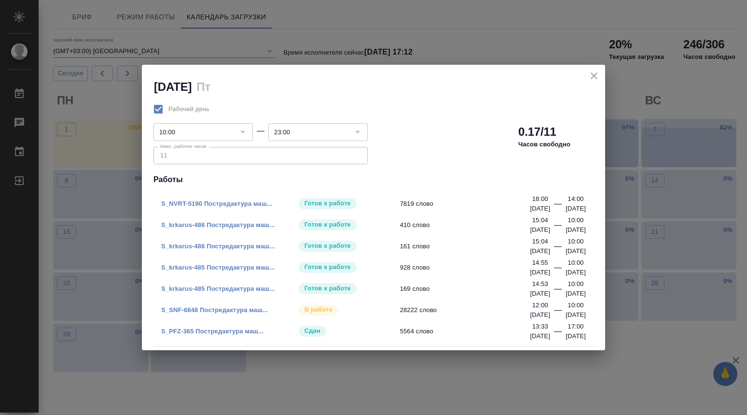
click at [444, 147] on div "Рабочий день 10:00 ​ — 23:00 ​ Макс. рабочих часов 11 Макс. рабочих часов 0.17/…" at bounding box center [374, 136] width 452 height 86
click at [596, 76] on icon "close" at bounding box center [594, 76] width 12 height 12
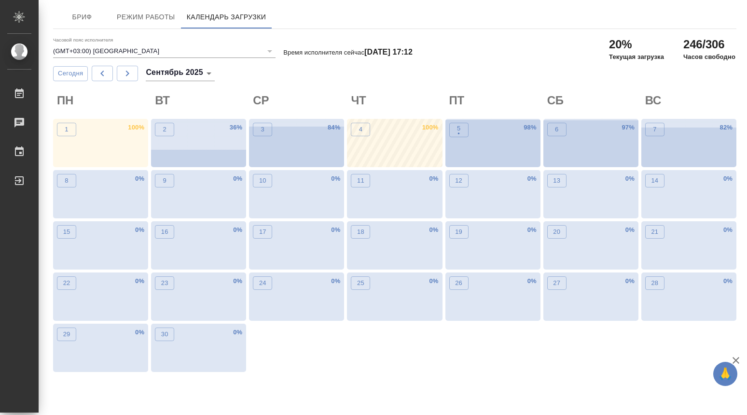
click at [381, 139] on div "4 100 %" at bounding box center [394, 143] width 95 height 48
click at [269, 130] on button "3" at bounding box center [262, 130] width 19 height 14
click at [187, 133] on div "2 36 %" at bounding box center [198, 143] width 95 height 48
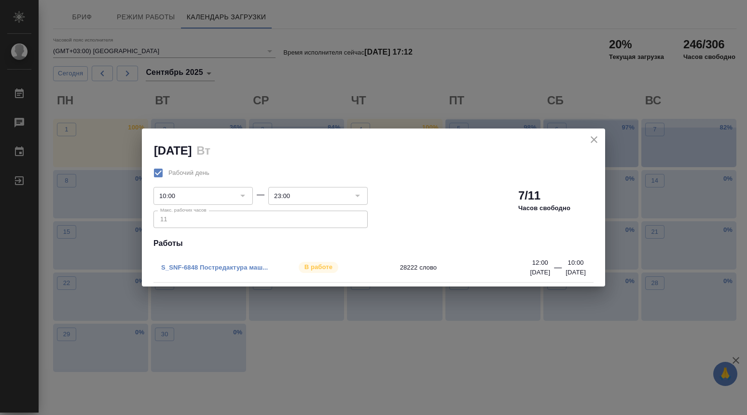
click at [596, 137] on icon "close" at bounding box center [594, 140] width 12 height 12
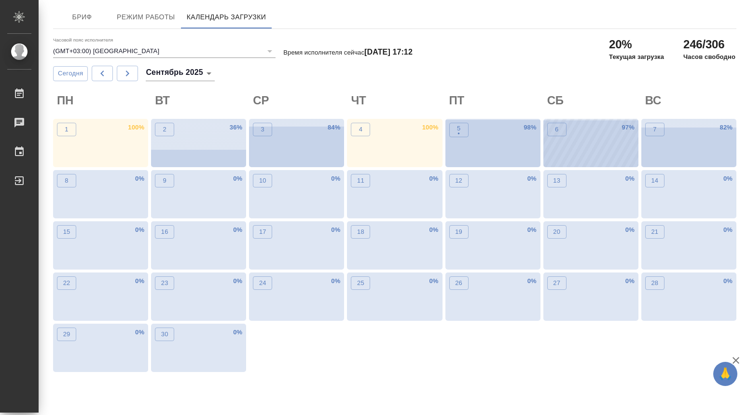
click at [599, 136] on div "6 97 %" at bounding box center [590, 143] width 95 height 48
